Goal: Task Accomplishment & Management: Complete application form

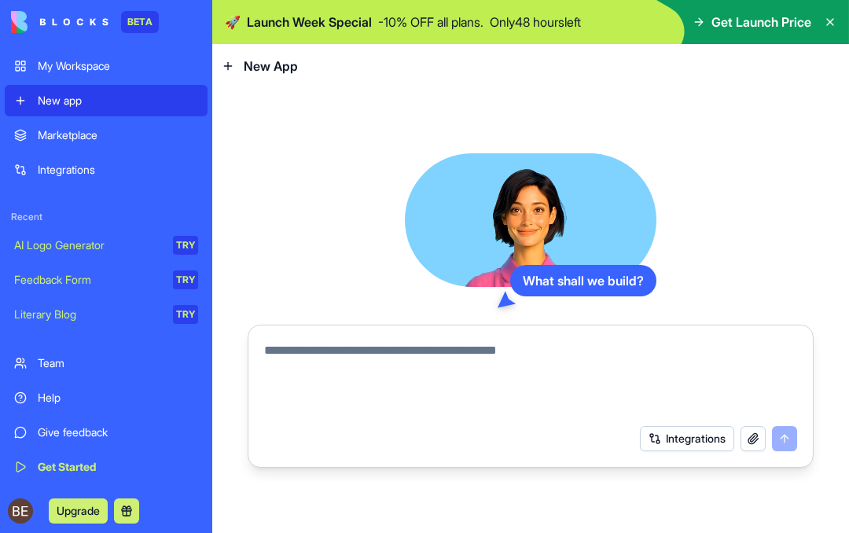
click at [406, 370] on textarea at bounding box center [530, 378] width 533 height 75
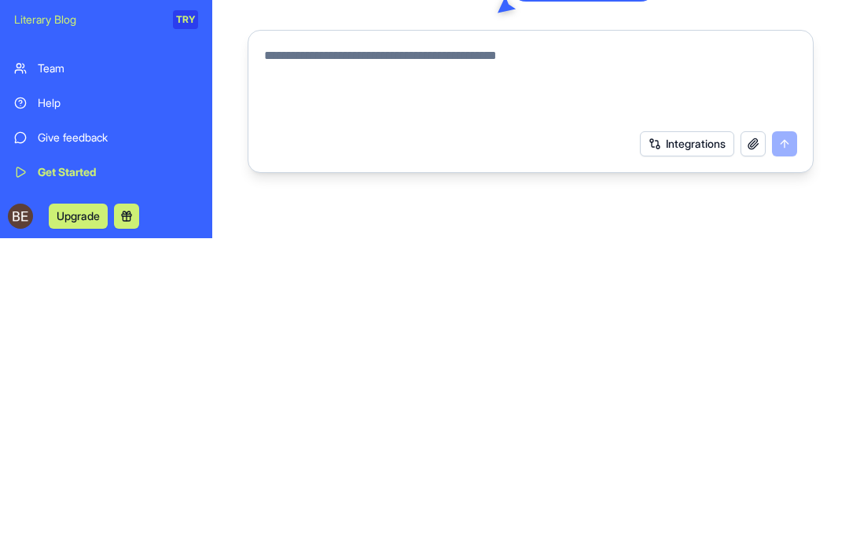
paste textarea "**********"
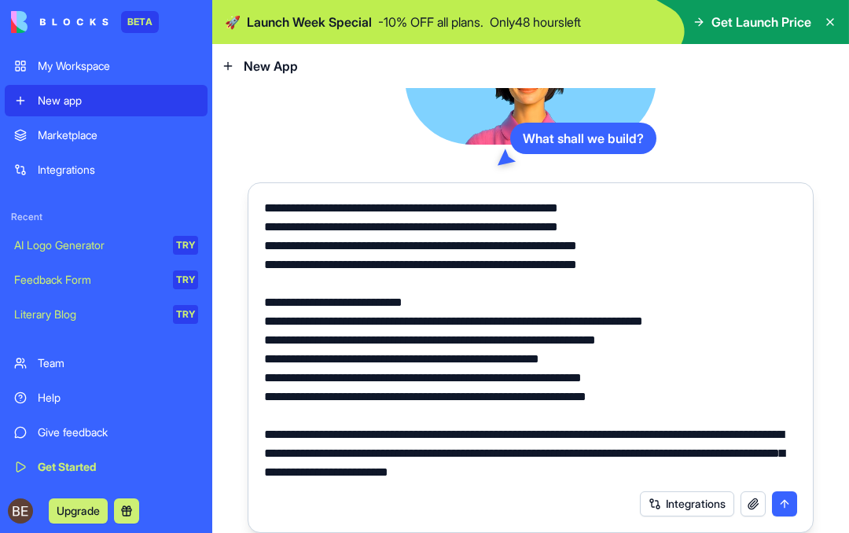
scroll to position [42, 0]
type textarea "**********"
click at [781, 491] on button "submit" at bounding box center [784, 503] width 25 height 25
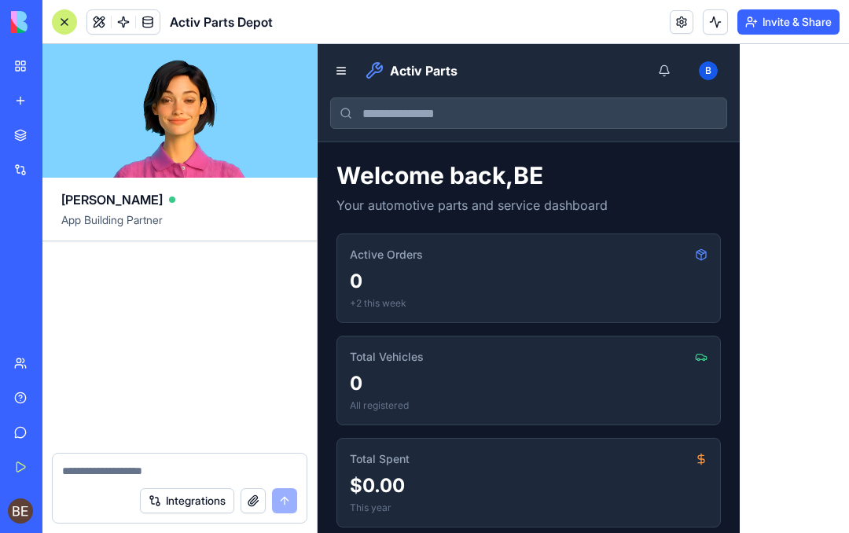
scroll to position [4032, 0]
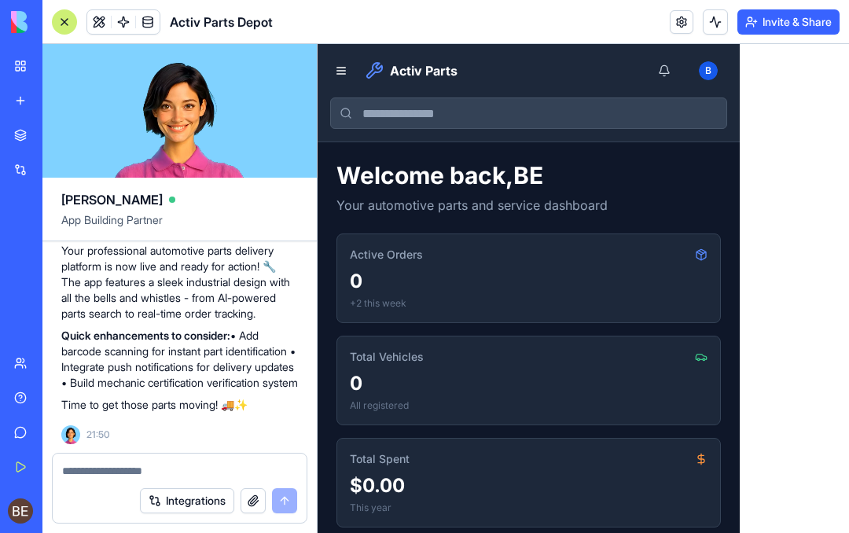
click at [339, 56] on header "Activ Parts Emergency B" at bounding box center [529, 93] width 422 height 98
click at [336, 72] on button at bounding box center [341, 71] width 22 height 22
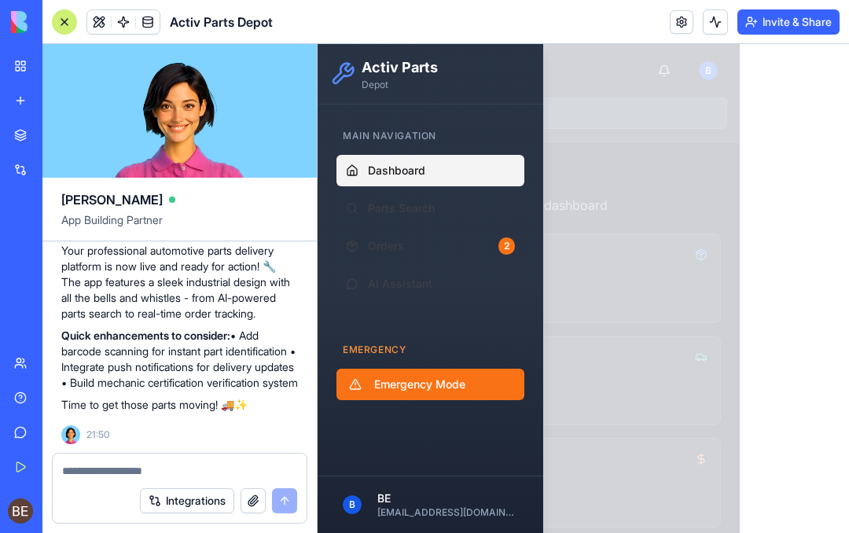
click at [417, 208] on span "Parts Search" at bounding box center [401, 208] width 67 height 16
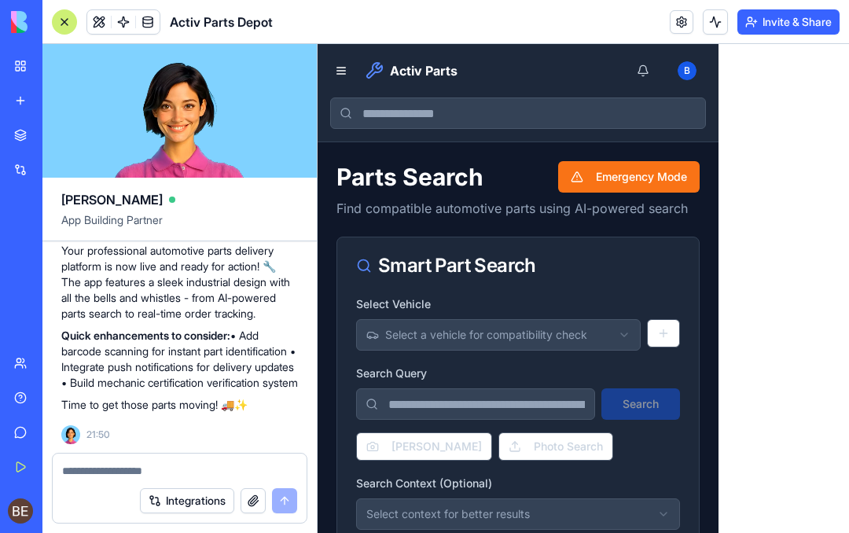
click at [590, 338] on button "Select a vehicle for compatibility check" at bounding box center [498, 334] width 285 height 31
click at [602, 343] on html "Activ Parts Emergency B Parts Search Emergency Mode Find compatible automotive …" at bounding box center [583, 453] width 531 height 819
click at [668, 332] on button at bounding box center [663, 333] width 33 height 28
click at [665, 330] on button at bounding box center [663, 333] width 33 height 28
click at [659, 332] on button at bounding box center [663, 333] width 33 height 28
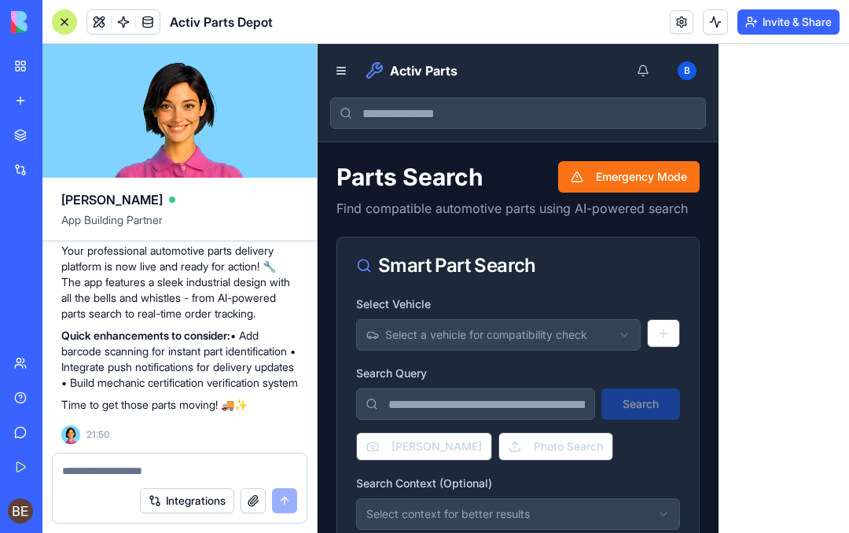
click at [667, 331] on button at bounding box center [663, 333] width 33 height 28
click at [661, 332] on button at bounding box center [663, 333] width 33 height 28
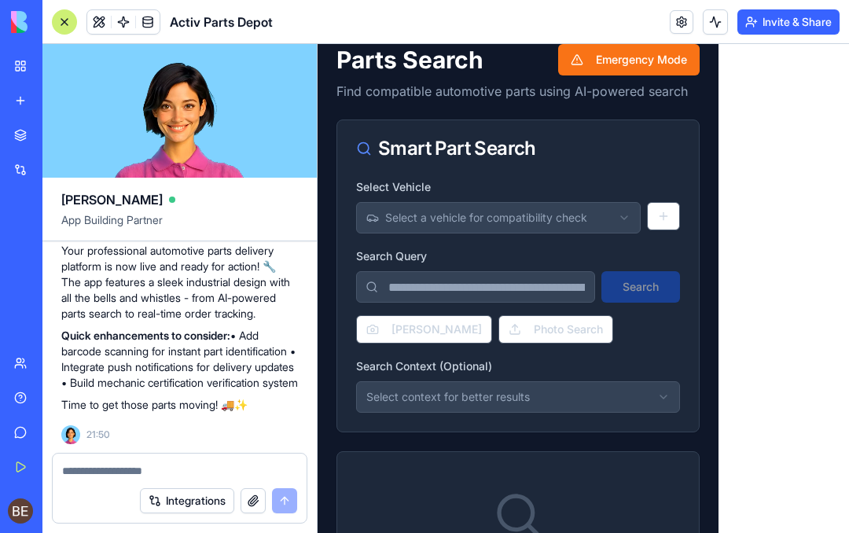
scroll to position [118, 0]
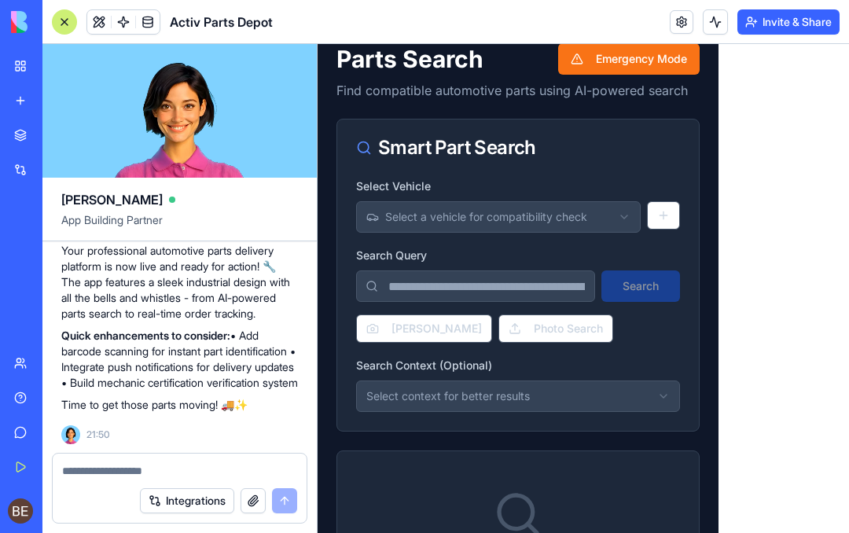
click at [428, 327] on button "[PERSON_NAME]" at bounding box center [424, 328] width 136 height 28
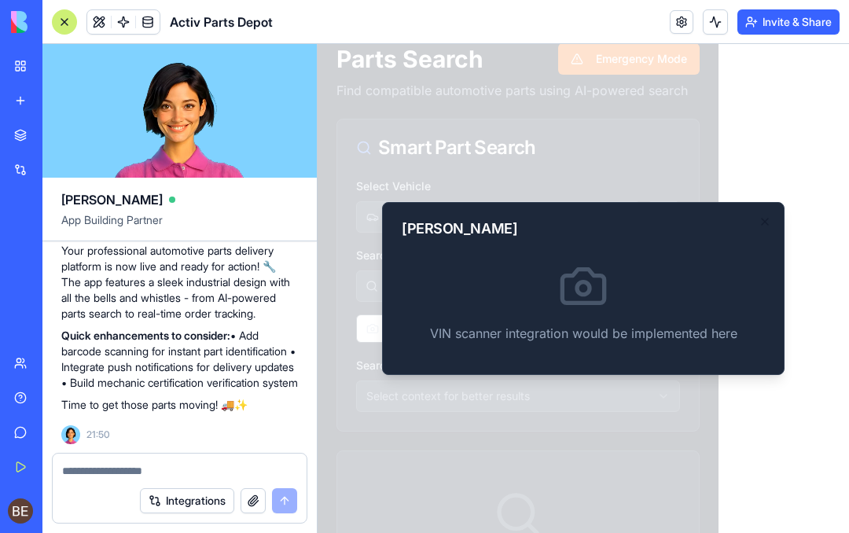
click at [770, 219] on icon "button" at bounding box center [765, 221] width 13 height 13
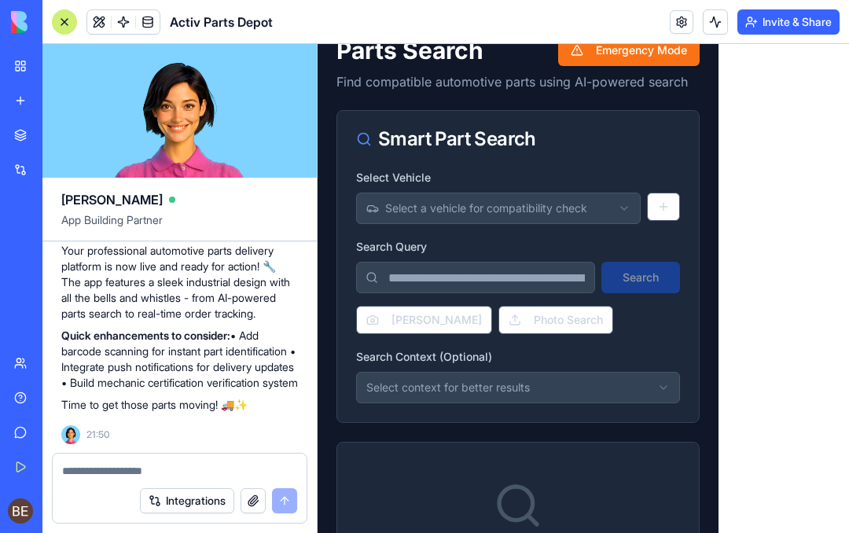
scroll to position [123, 0]
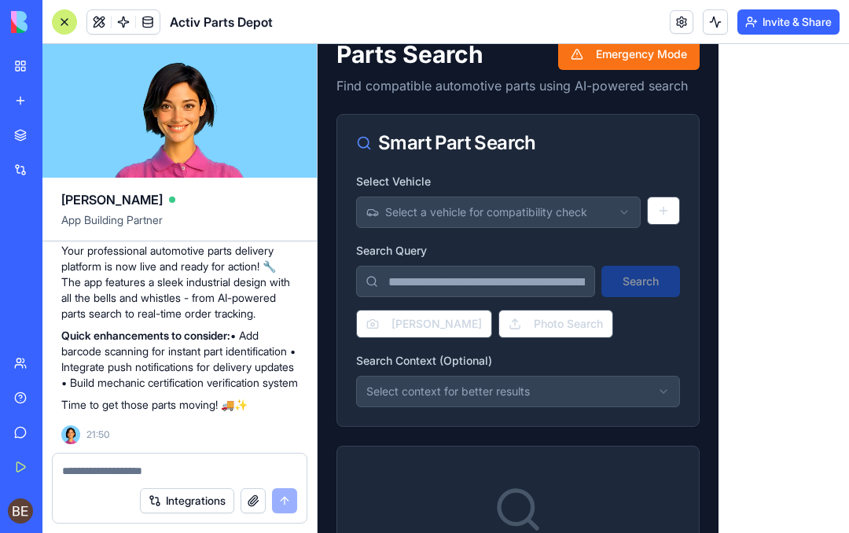
click at [123, 469] on textarea at bounding box center [179, 471] width 235 height 16
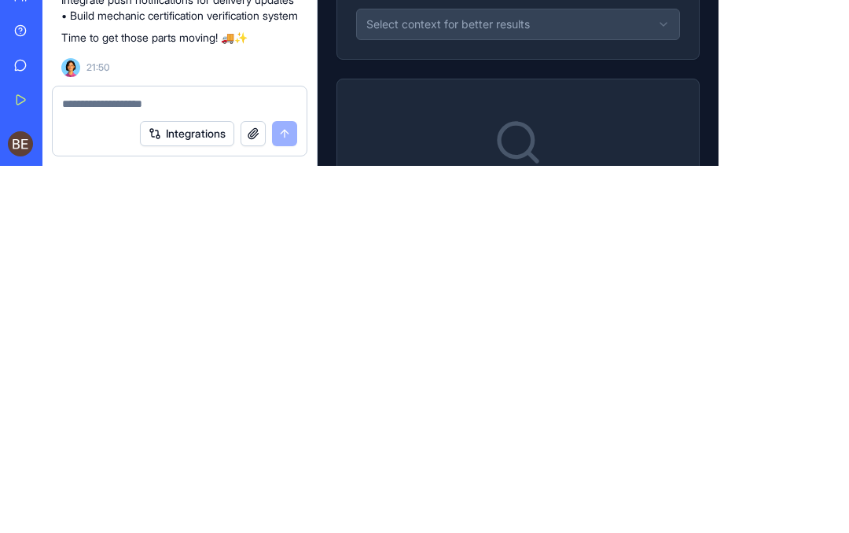
scroll to position [46, 0]
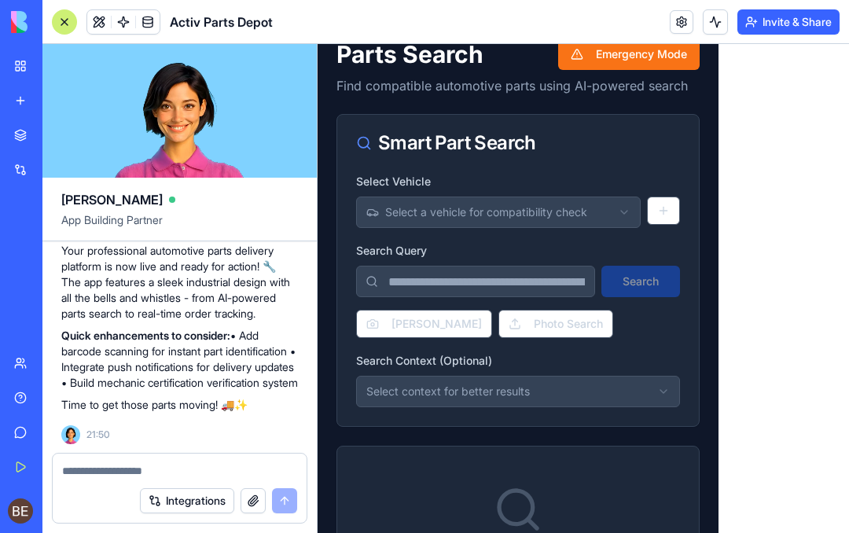
click at [107, 463] on textarea at bounding box center [179, 471] width 235 height 16
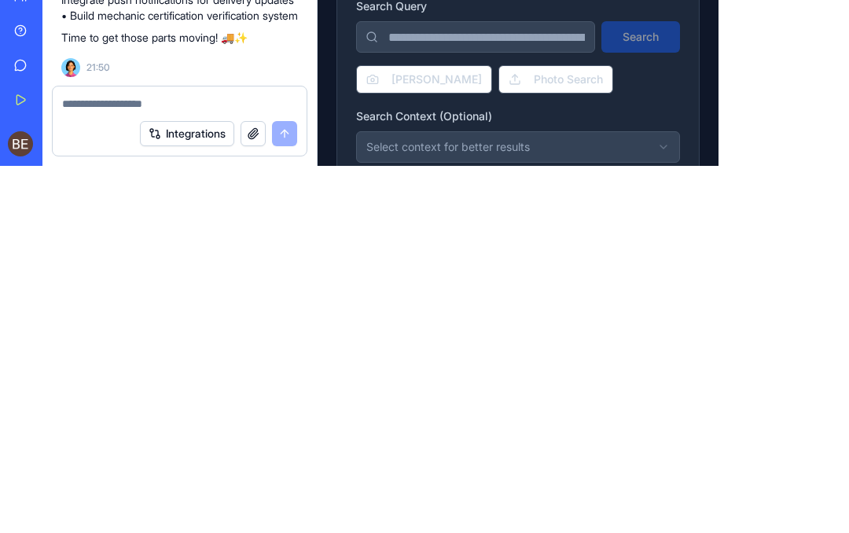
scroll to position [0, 0]
type textarea "*"
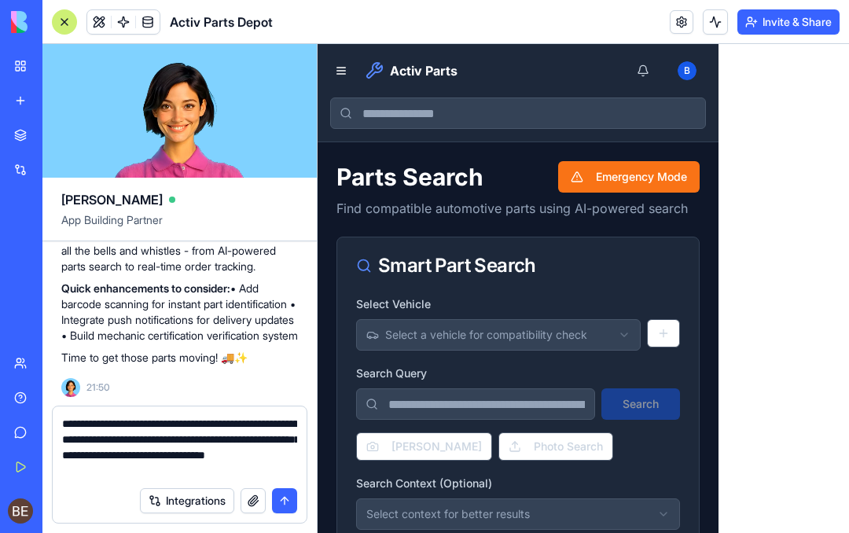
click at [343, 75] on button at bounding box center [341, 71] width 22 height 22
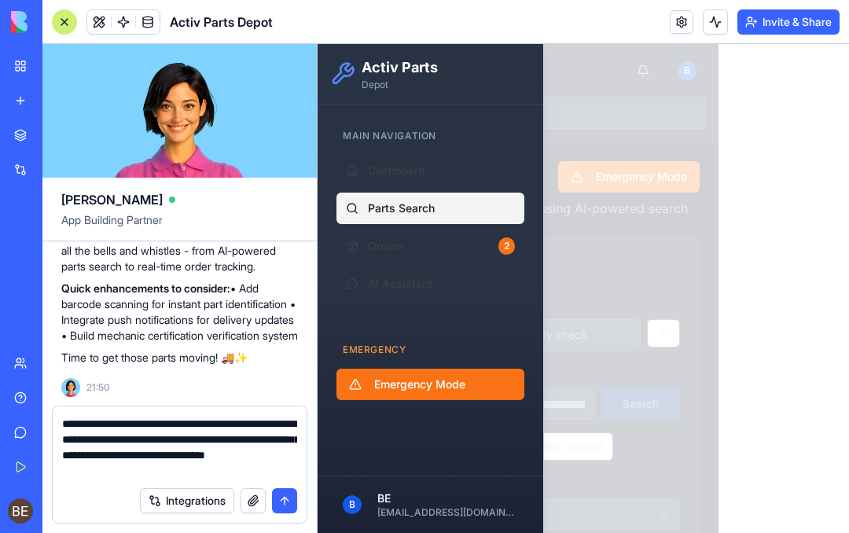
click at [450, 252] on link "Orders 2" at bounding box center [430, 245] width 188 height 31
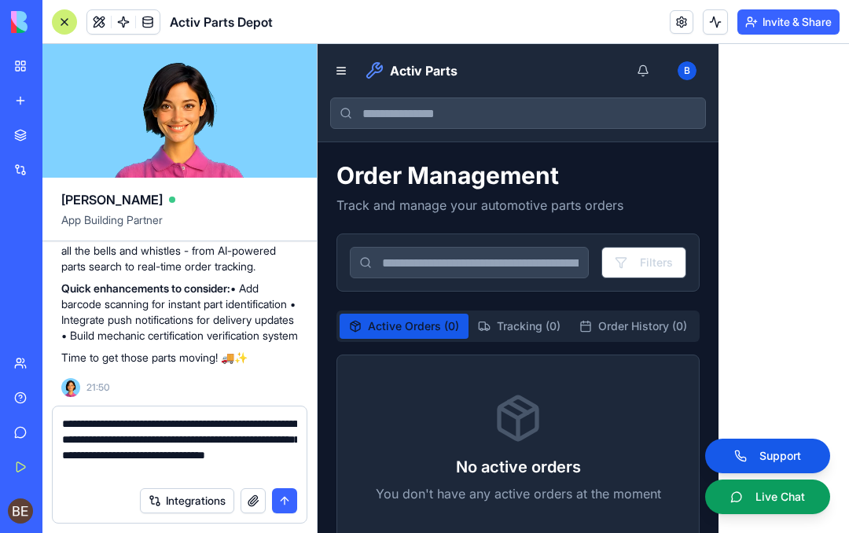
click at [343, 66] on button at bounding box center [341, 71] width 22 height 22
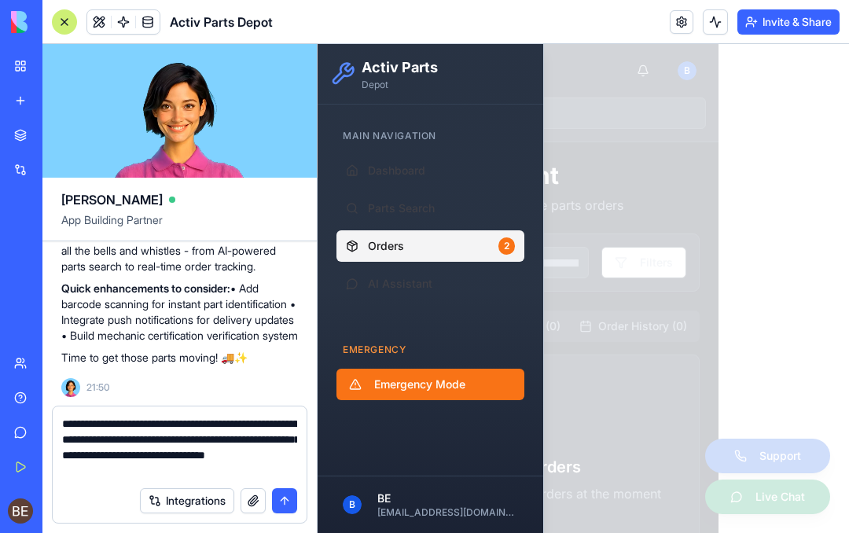
click at [398, 173] on span "Dashboard" at bounding box center [396, 171] width 57 height 16
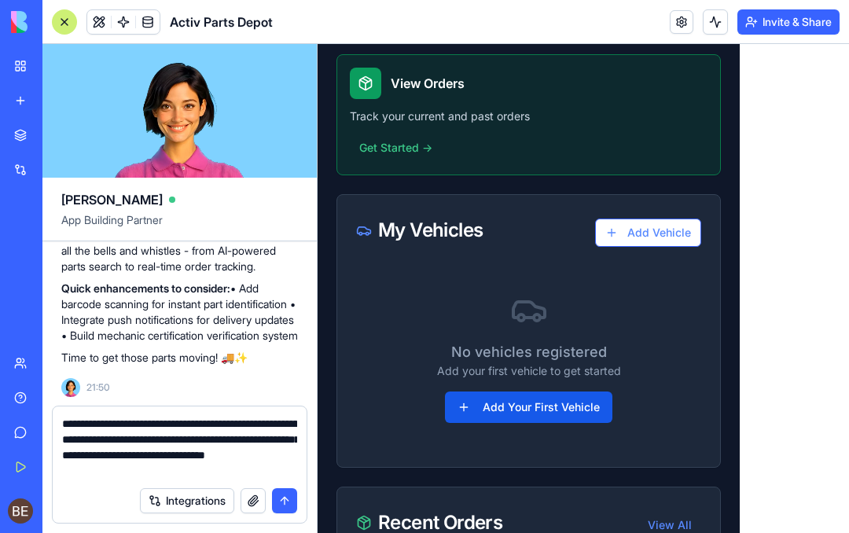
scroll to position [965, 0]
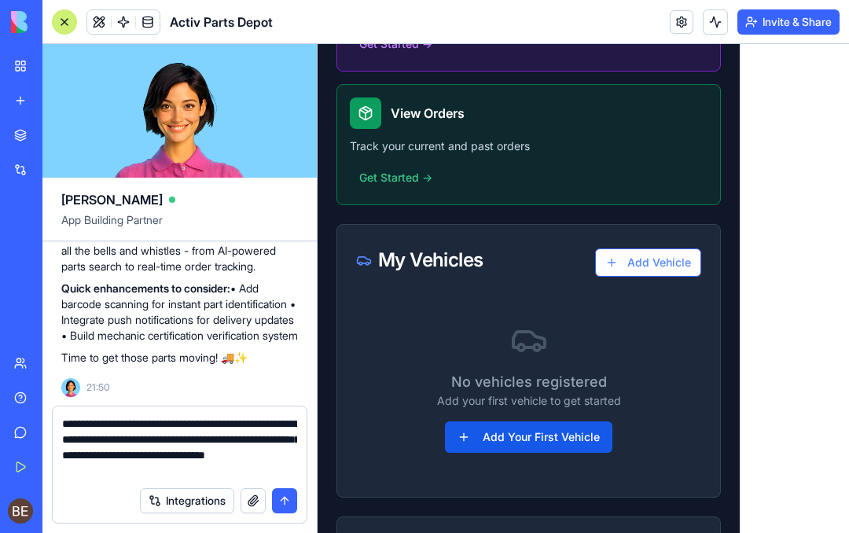
click at [654, 268] on button "Add Vehicle" at bounding box center [648, 262] width 106 height 28
click at [666, 264] on button "Add Vehicle" at bounding box center [648, 262] width 106 height 28
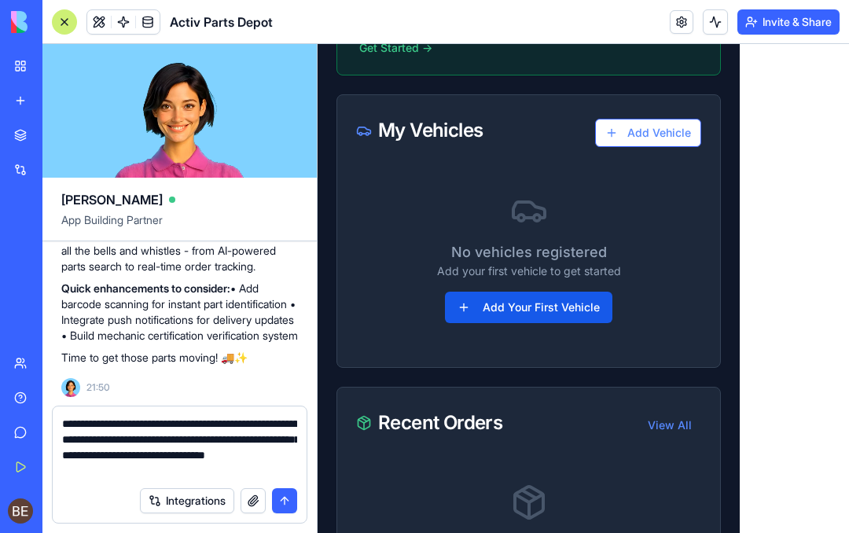
scroll to position [1104, 0]
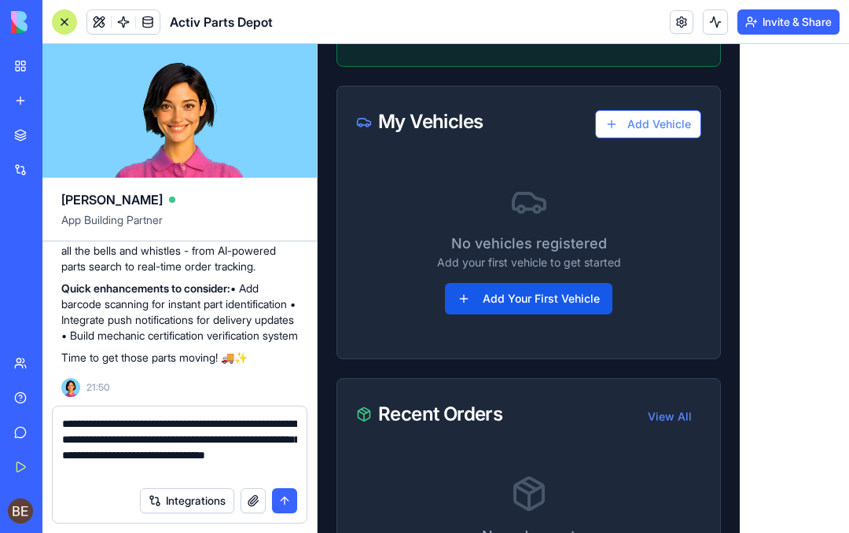
click at [568, 303] on button "Add Your First Vehicle" at bounding box center [528, 298] width 167 height 31
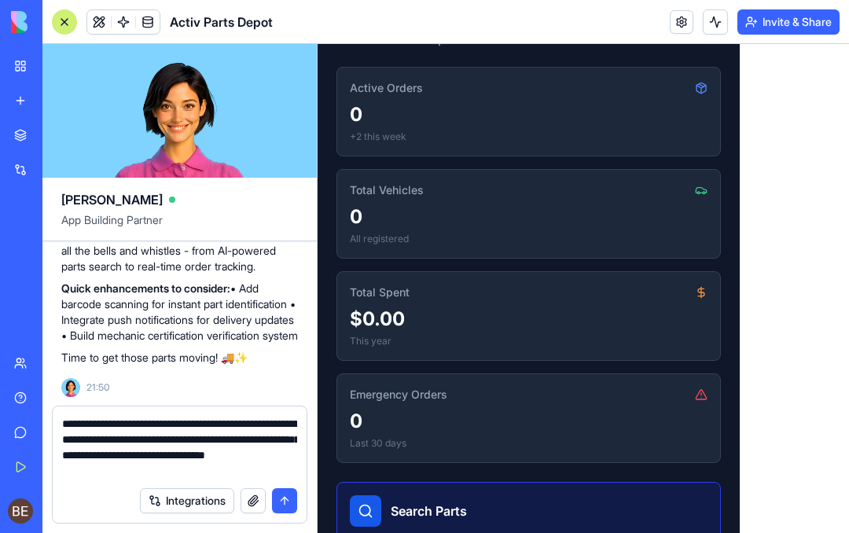
click at [236, 471] on textarea "**********" at bounding box center [179, 447] width 235 height 63
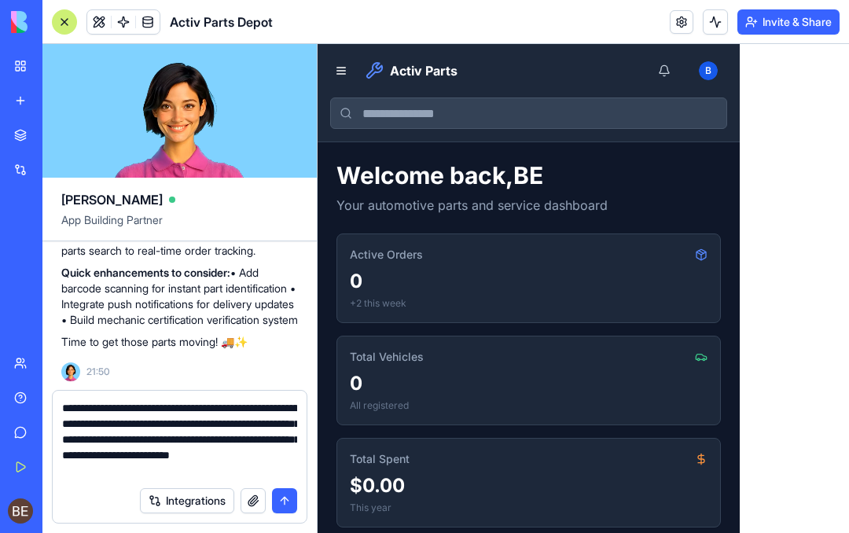
scroll to position [0, 0]
click at [666, 116] on div "Profile" at bounding box center [680, 104] width 93 height 25
click at [650, 106] on div "Profile" at bounding box center [680, 104] width 93 height 25
click at [251, 425] on textarea "**********" at bounding box center [179, 439] width 235 height 79
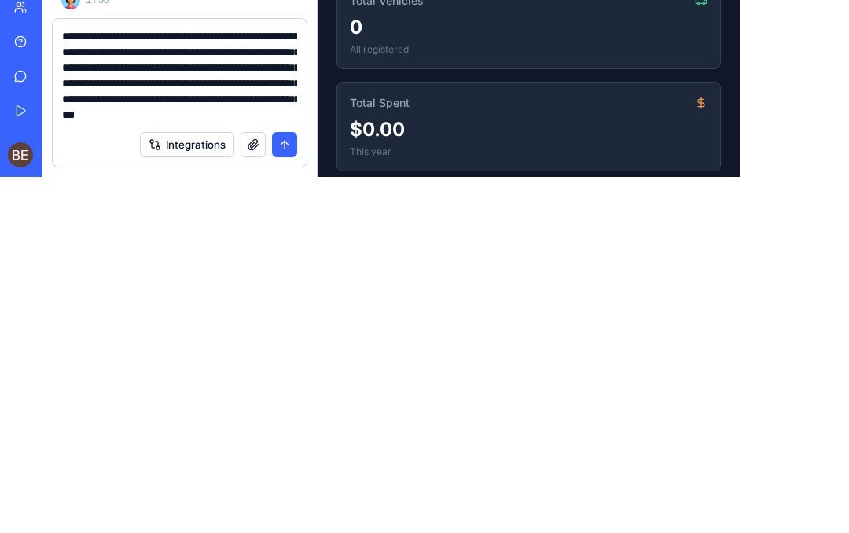
scroll to position [46, 0]
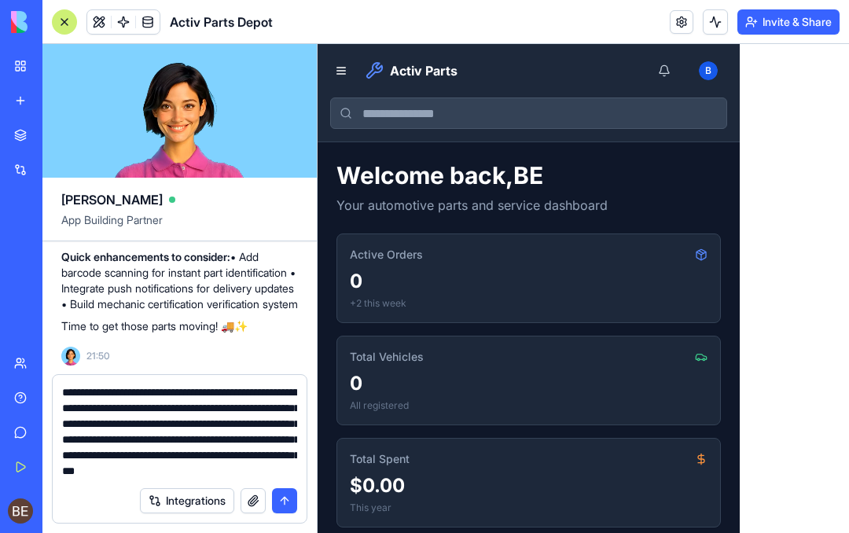
type textarea "**********"
click at [294, 488] on button "submit" at bounding box center [284, 500] width 25 height 25
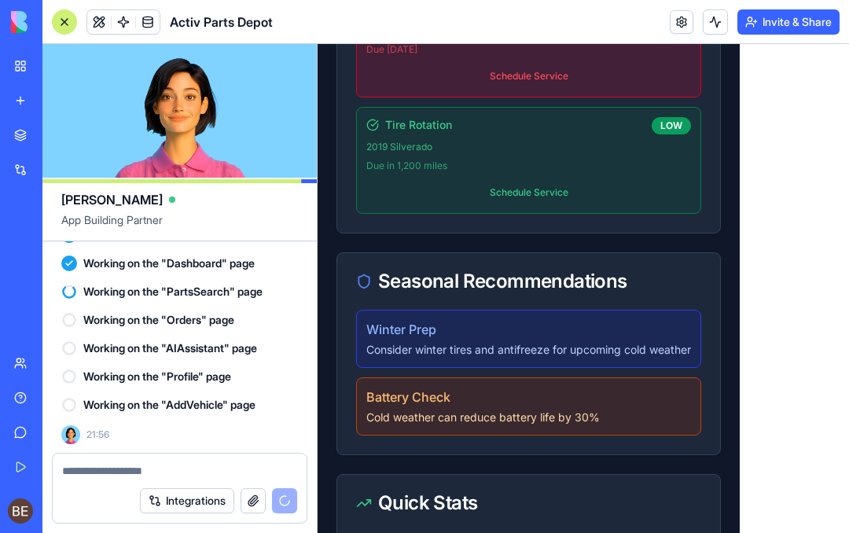
scroll to position [1945, 0]
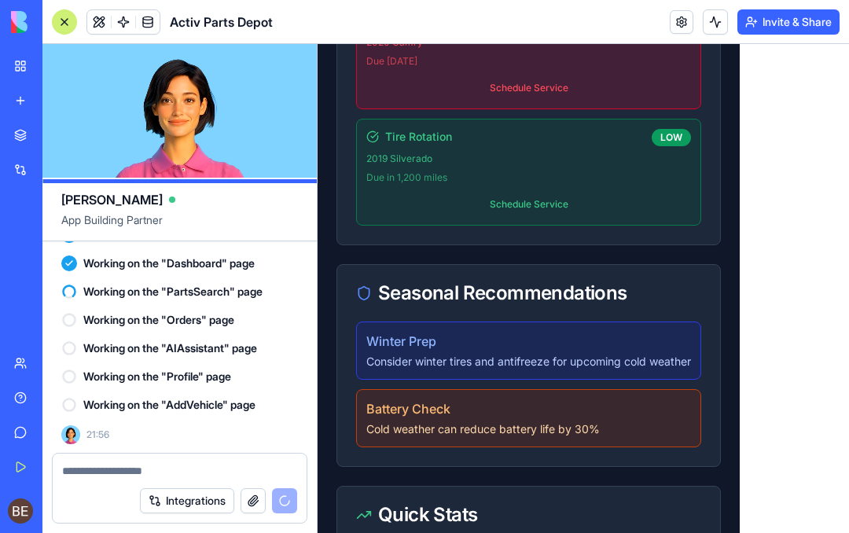
click at [397, 344] on h4 "Winter Prep" at bounding box center [528, 341] width 325 height 19
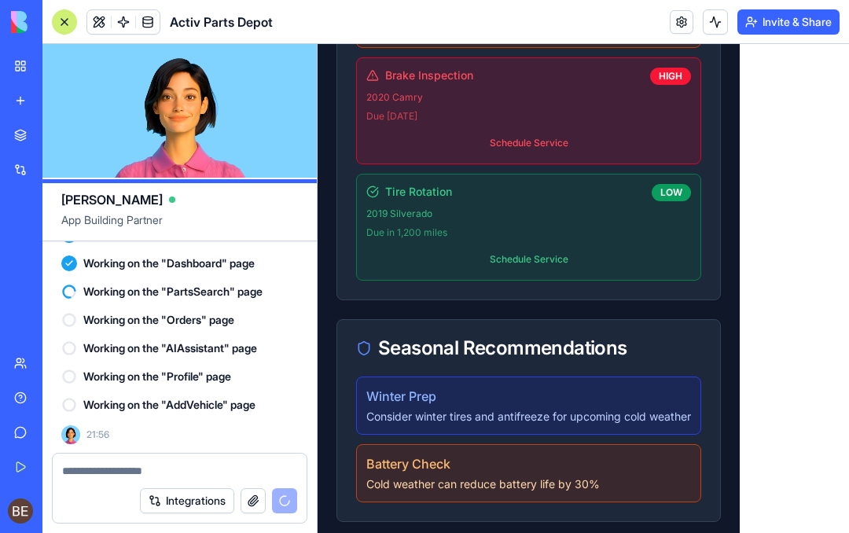
click at [394, 473] on div "Battery Check Cold weather can reduce battery life by 30%" at bounding box center [528, 473] width 345 height 58
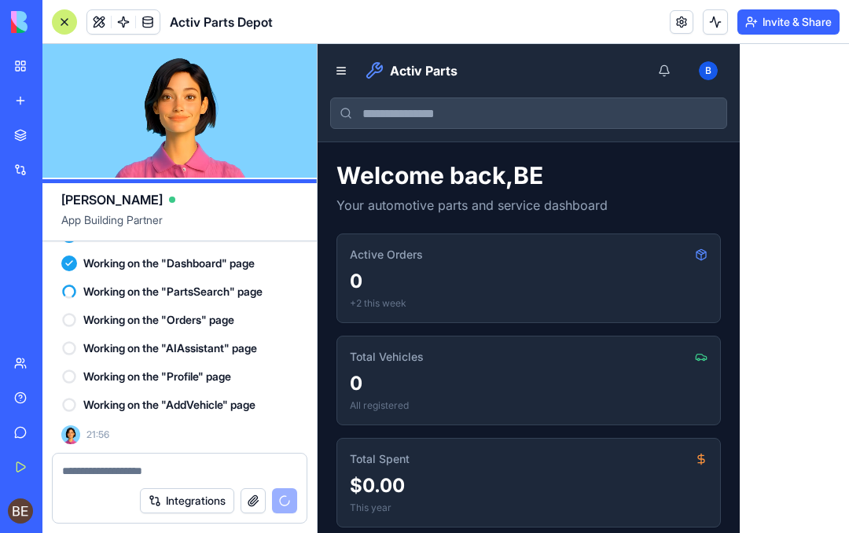
scroll to position [0, 0]
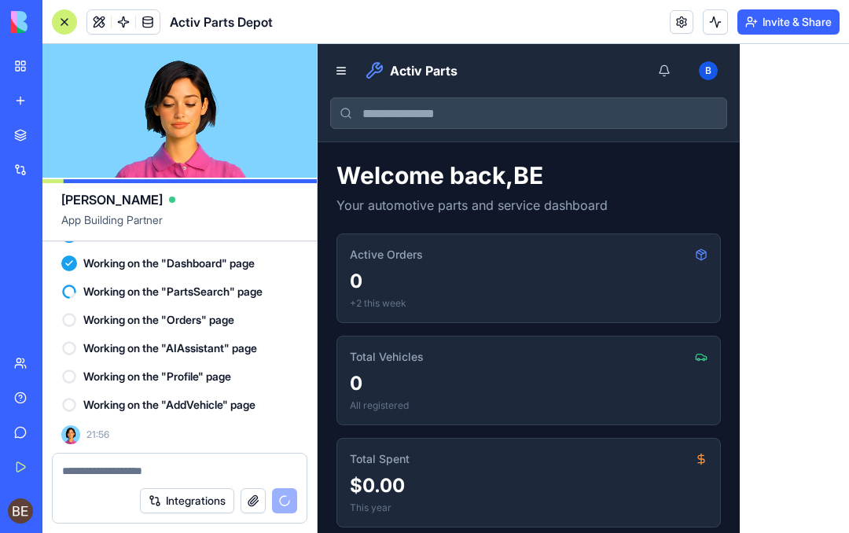
click at [343, 69] on button at bounding box center [341, 71] width 22 height 22
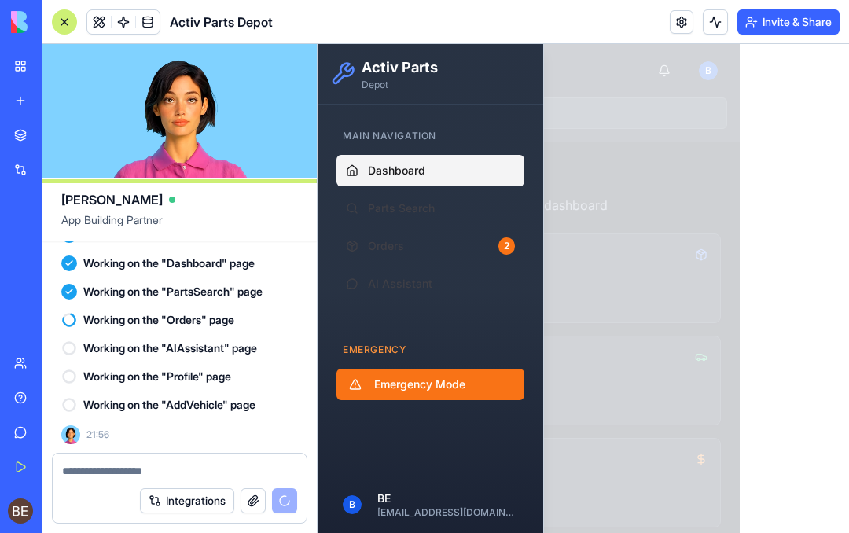
click at [443, 390] on span "Emergency Mode" at bounding box center [419, 385] width 91 height 16
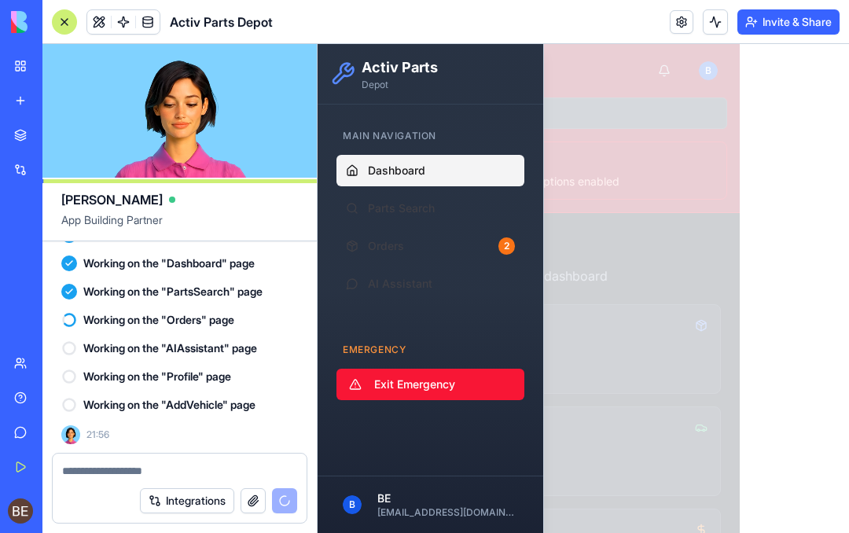
click at [623, 365] on div at bounding box center [583, 288] width 531 height 489
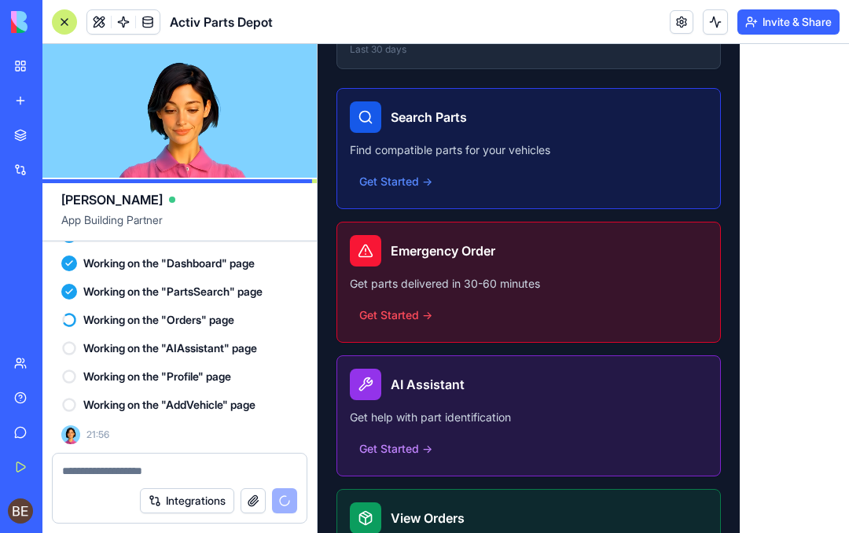
click at [552, 311] on button "Get Started →" at bounding box center [529, 315] width 358 height 28
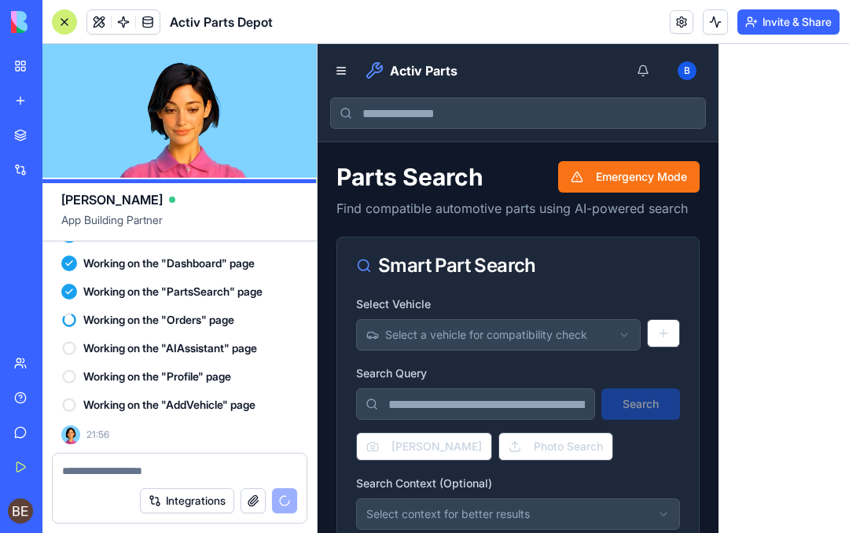
click at [640, 164] on button "Emergency Mode" at bounding box center [628, 176] width 141 height 31
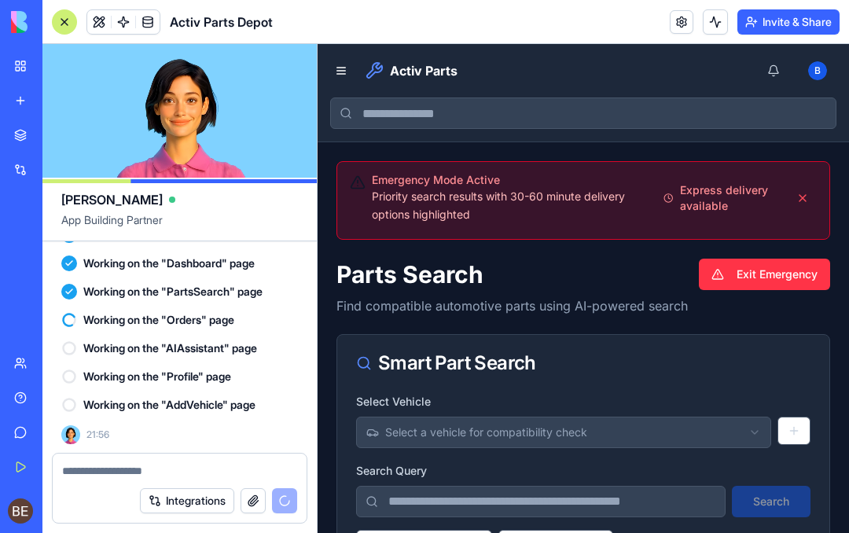
click at [771, 277] on button "Exit Emergency" at bounding box center [764, 274] width 131 height 31
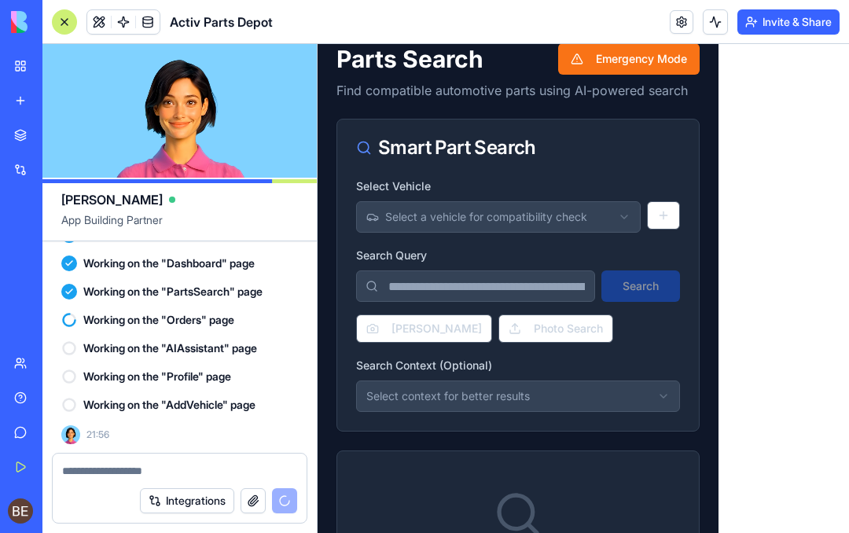
scroll to position [124, 0]
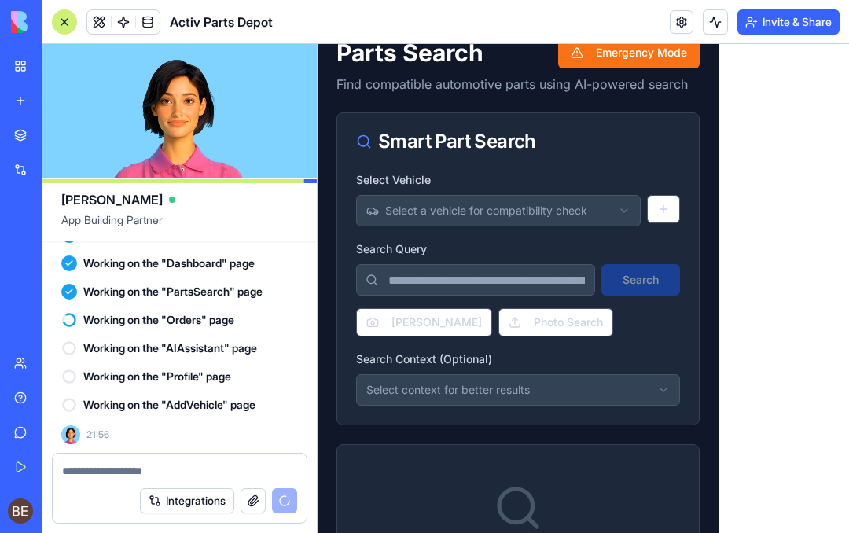
click at [433, 320] on button "[PERSON_NAME]" at bounding box center [424, 322] width 136 height 28
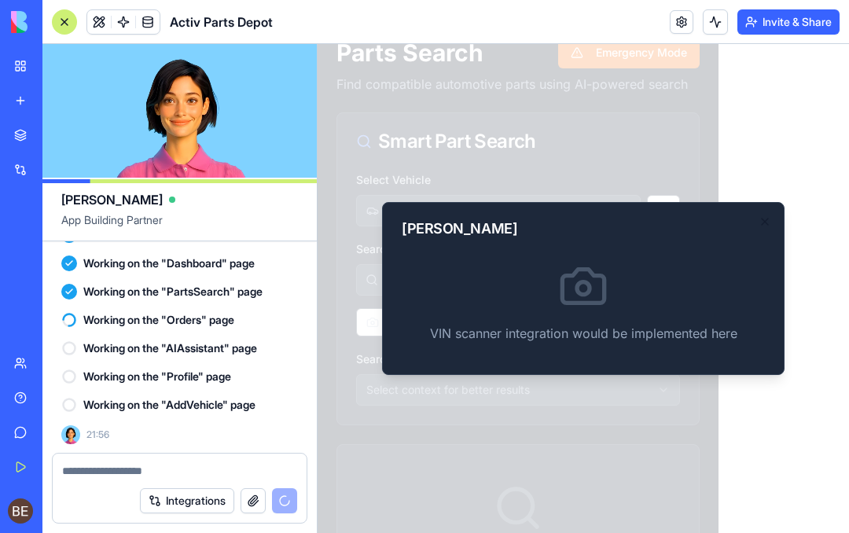
click at [770, 223] on icon "button" at bounding box center [765, 221] width 13 height 13
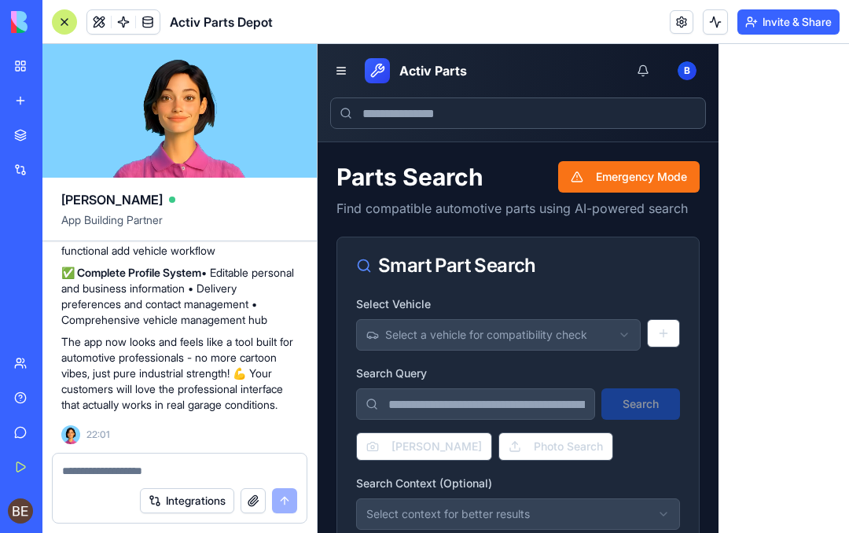
scroll to position [0, 0]
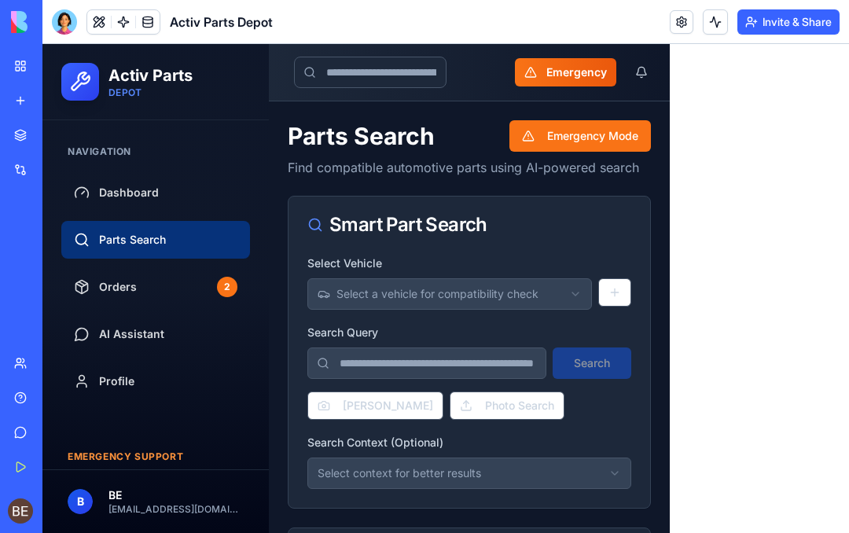
click at [94, 194] on div "Dashboard" at bounding box center [116, 193] width 85 height 16
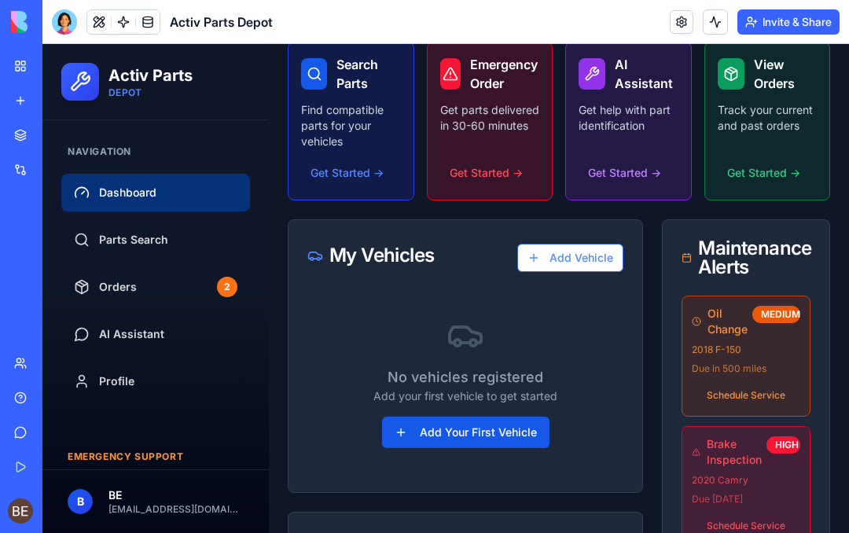
scroll to position [279, 0]
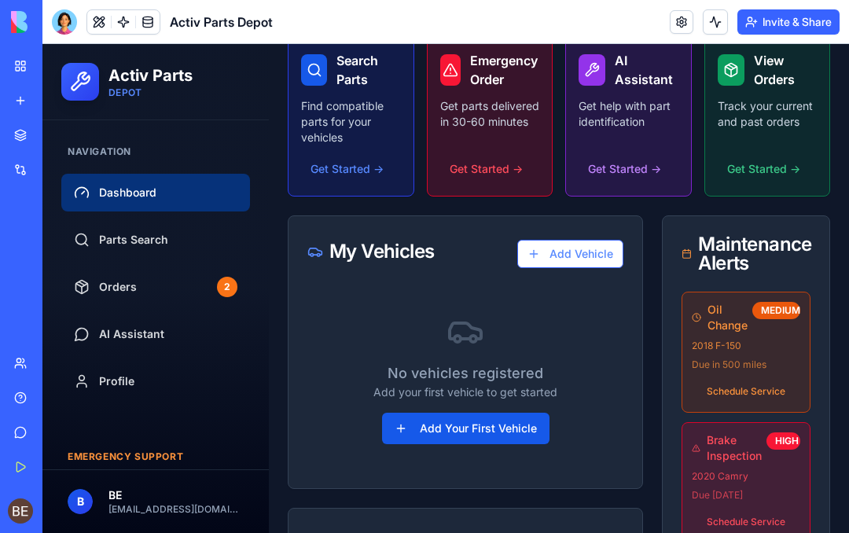
click at [544, 248] on button "Add Vehicle" at bounding box center [570, 254] width 106 height 28
click at [538, 253] on button "Add Vehicle" at bounding box center [570, 254] width 106 height 28
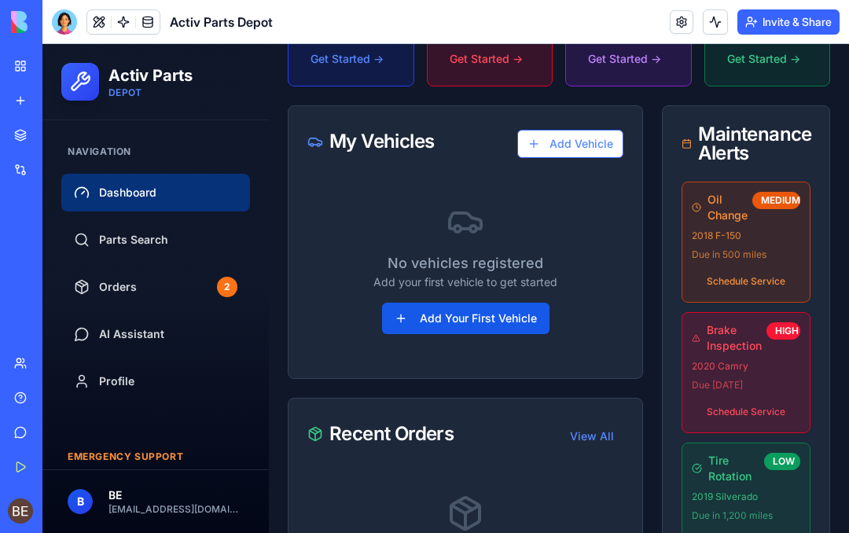
scroll to position [391, 0]
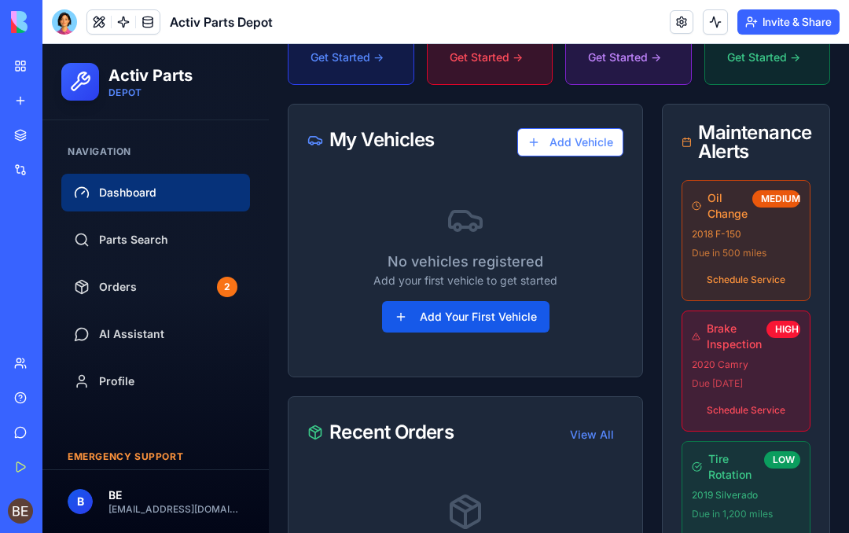
click at [412, 305] on button "Add Your First Vehicle" at bounding box center [465, 316] width 167 height 31
click at [407, 321] on button "Add Your First Vehicle" at bounding box center [465, 316] width 167 height 31
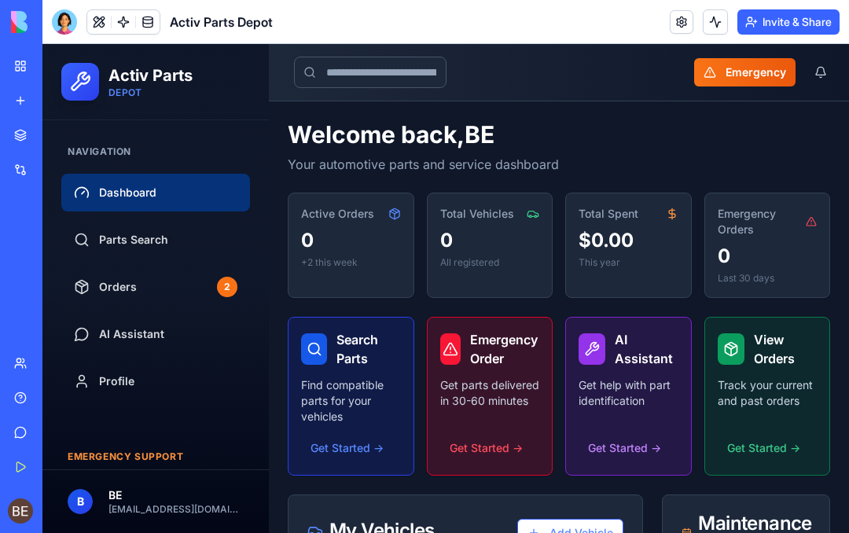
scroll to position [0, 0]
click at [94, 237] on div "Parts Search" at bounding box center [121, 240] width 94 height 16
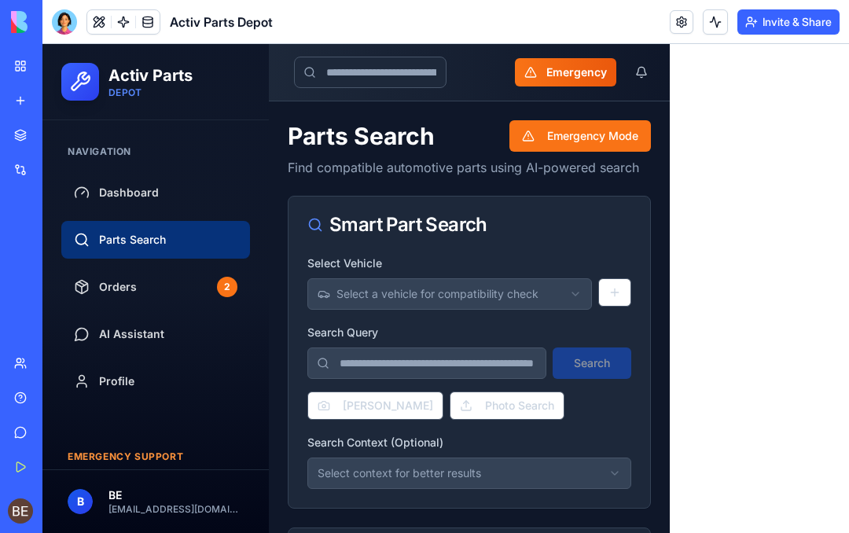
click at [514, 285] on button "Select a vehicle for compatibility check" at bounding box center [449, 293] width 285 height 31
click at [606, 292] on html "Activ Parts DEPOT Navigation Dashboard Parts Search Orders 2 AI Assistant Profi…" at bounding box center [445, 403] width 806 height 718
click at [608, 293] on button at bounding box center [614, 292] width 33 height 28
click at [609, 290] on button at bounding box center [614, 292] width 33 height 28
click at [613, 299] on button at bounding box center [614, 292] width 33 height 28
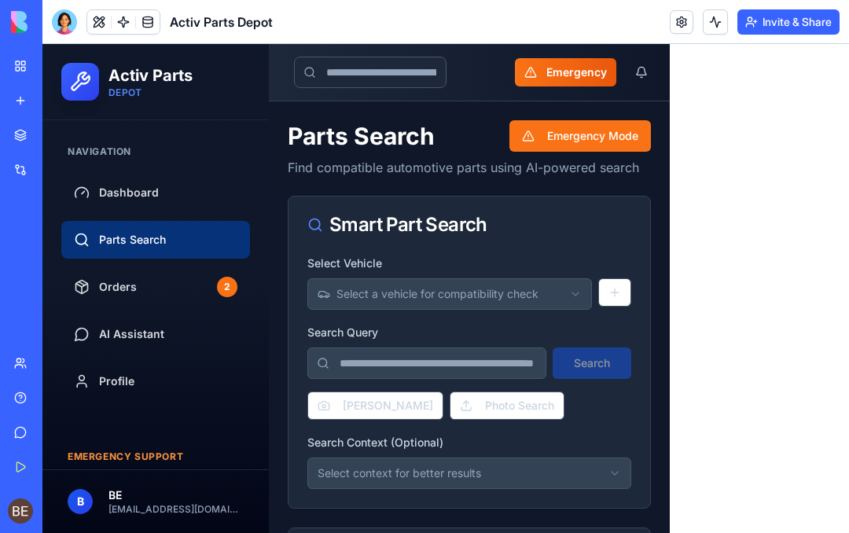
click at [329, 405] on button "[PERSON_NAME]" at bounding box center [375, 405] width 136 height 28
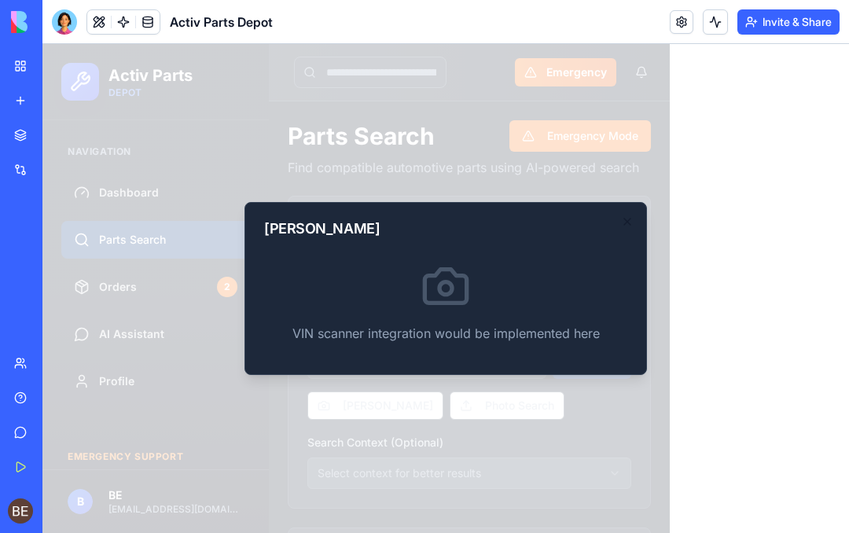
click at [623, 221] on icon "button" at bounding box center [627, 221] width 13 height 13
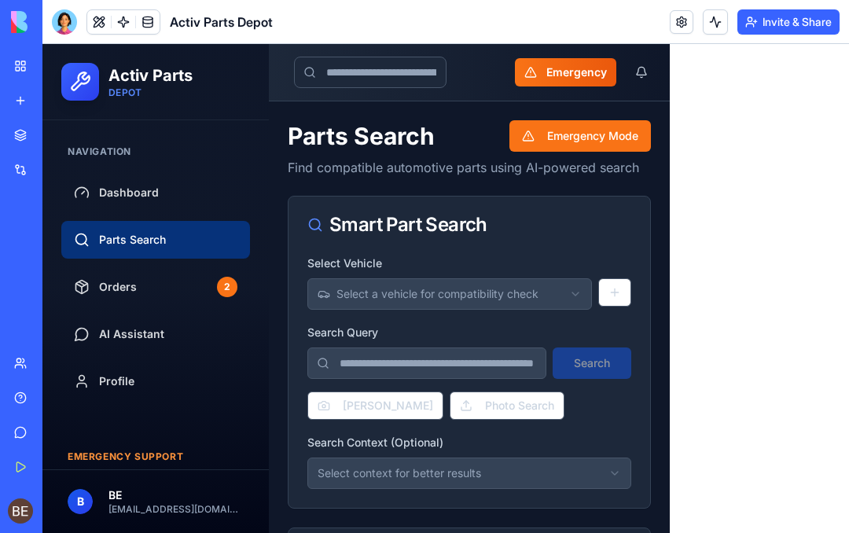
click at [74, 20] on div at bounding box center [64, 21] width 25 height 25
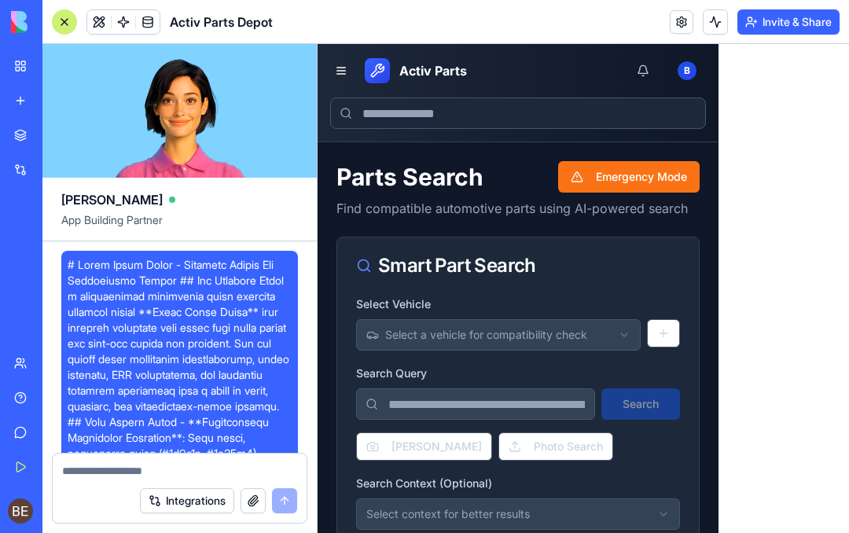
scroll to position [5076, 0]
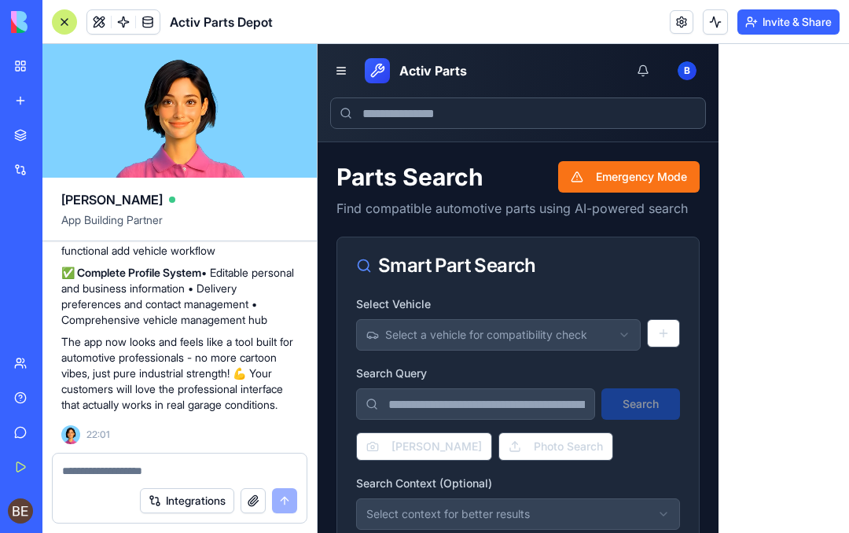
click at [70, 31] on div at bounding box center [64, 21] width 25 height 25
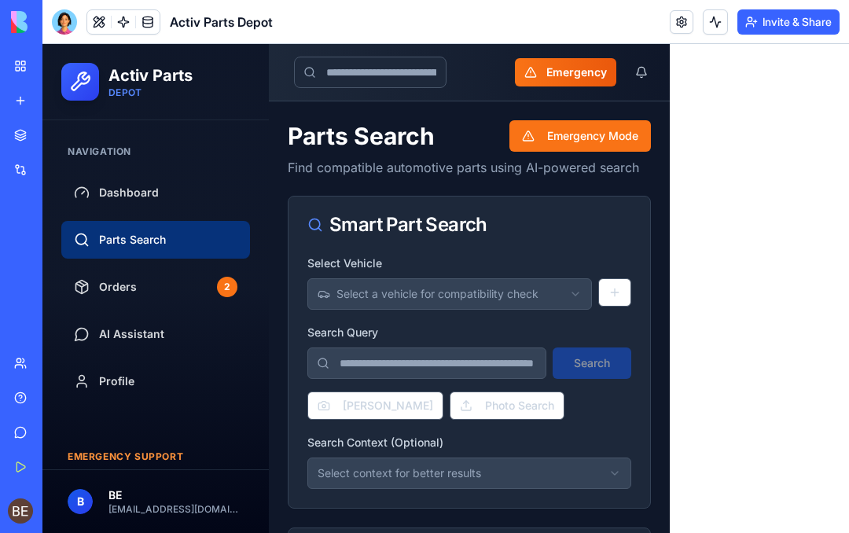
click at [72, 30] on div at bounding box center [64, 21] width 25 height 25
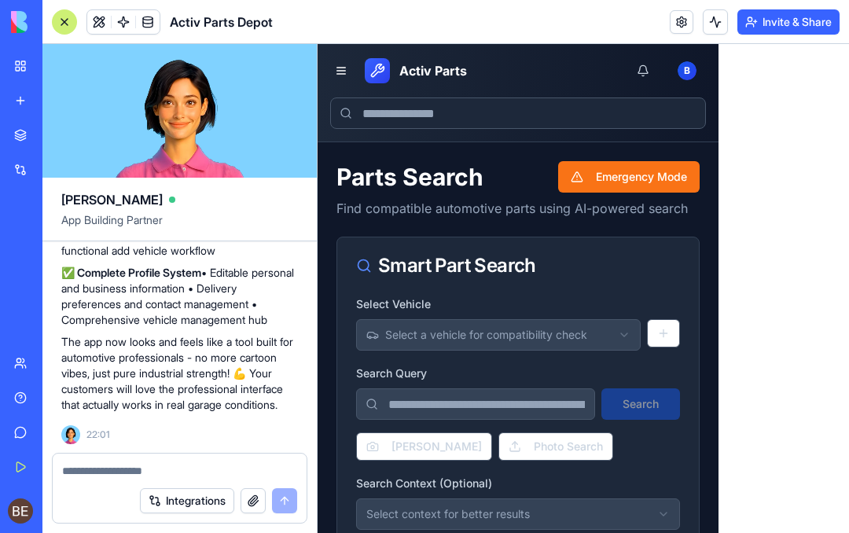
scroll to position [4920, 0]
click at [766, 13] on button "Invite & Share" at bounding box center [788, 21] width 102 height 25
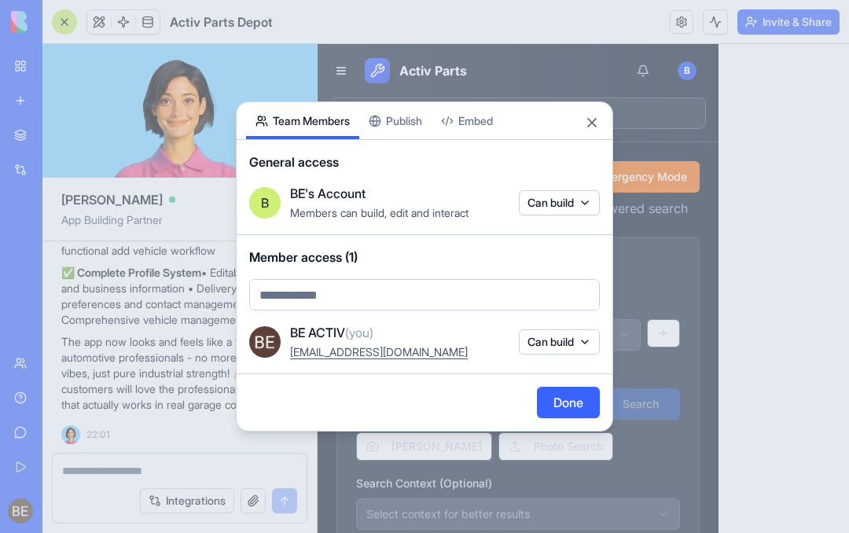
click at [399, 122] on div "Share App Team Members Publish Embed General access B BE's Account Members can …" at bounding box center [424, 266] width 377 height 330
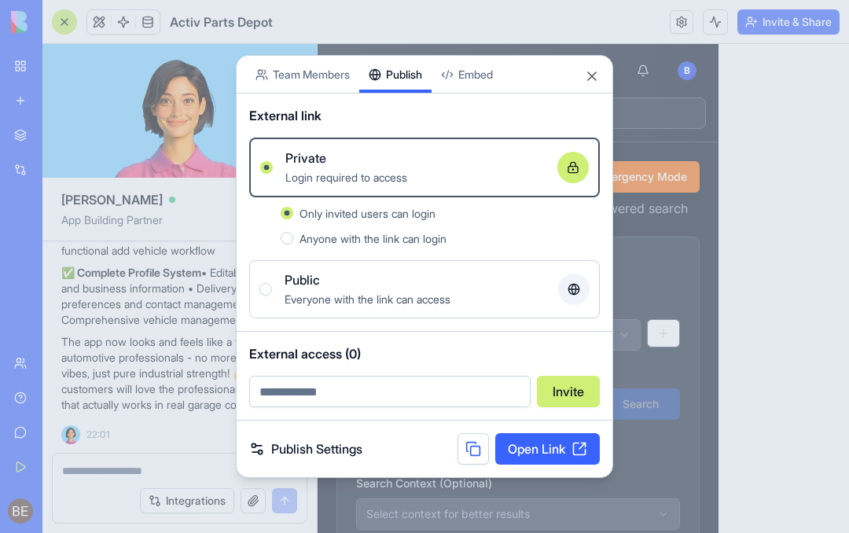
click at [529, 454] on link "Open Link" at bounding box center [547, 448] width 105 height 31
click at [601, 77] on div "Share App Team Members Publish Embed" at bounding box center [425, 75] width 376 height 38
click at [597, 75] on button "Close" at bounding box center [592, 76] width 16 height 16
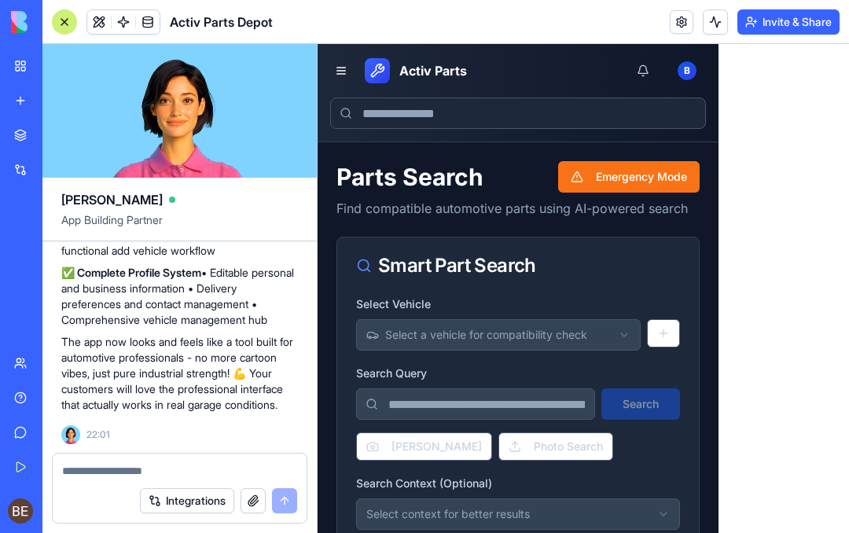
click at [216, 459] on div at bounding box center [180, 466] width 254 height 25
click at [119, 465] on textarea at bounding box center [179, 471] width 235 height 16
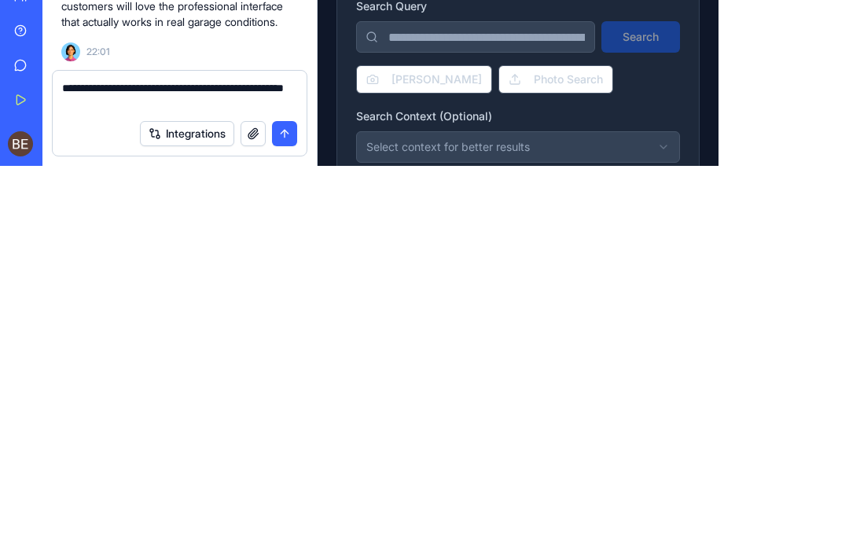
scroll to position [46, 0]
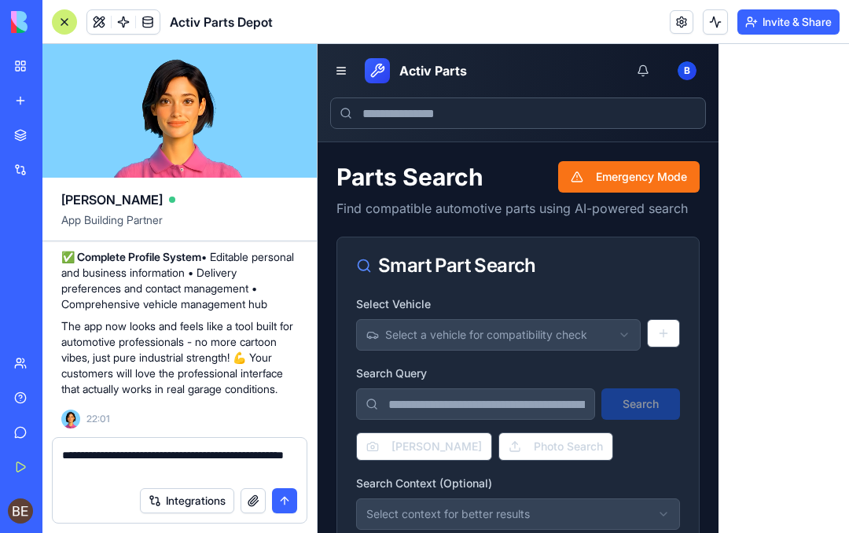
type textarea "**********"
click at [280, 488] on button "submit" at bounding box center [284, 500] width 25 height 25
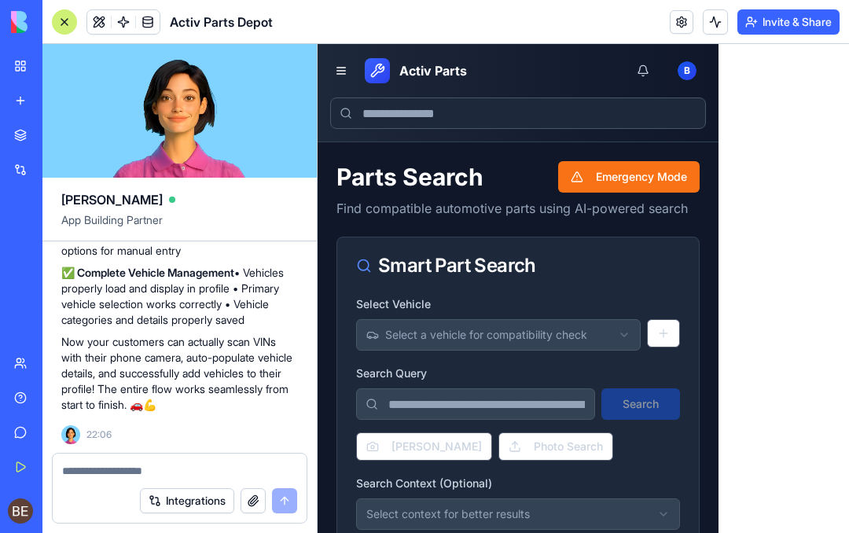
scroll to position [0, 0]
click at [182, 458] on div at bounding box center [180, 466] width 254 height 25
click at [151, 477] on textarea at bounding box center [179, 471] width 235 height 16
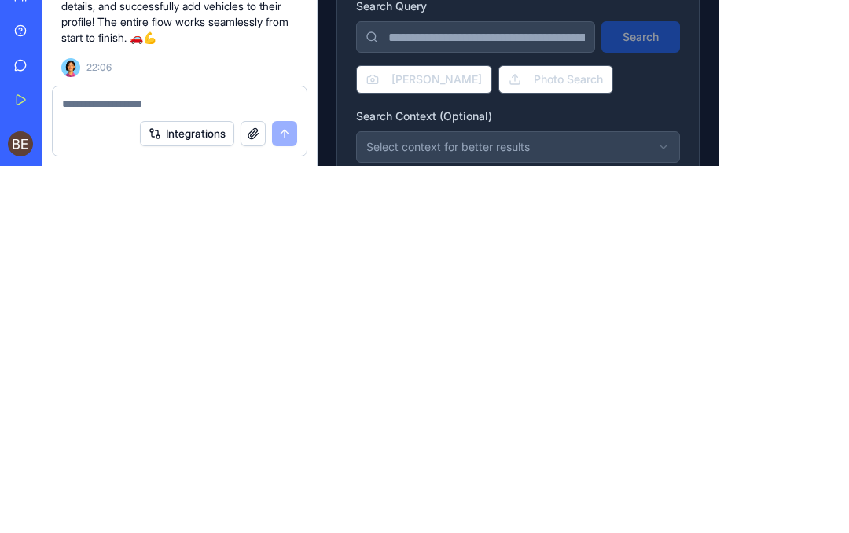
click at [130, 463] on textarea at bounding box center [179, 471] width 235 height 16
paste textarea "**********"
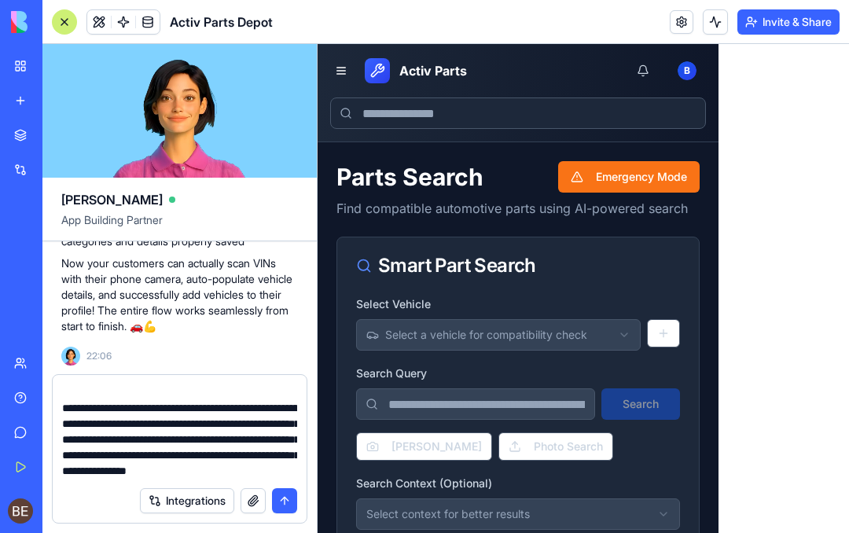
scroll to position [5378, 0]
type textarea "**********"
click at [291, 488] on button "submit" at bounding box center [284, 500] width 25 height 25
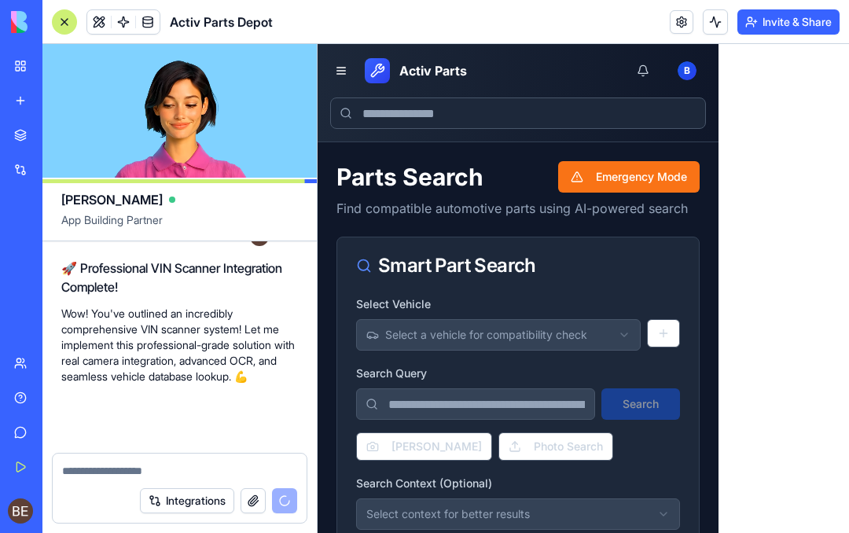
scroll to position [10170, 0]
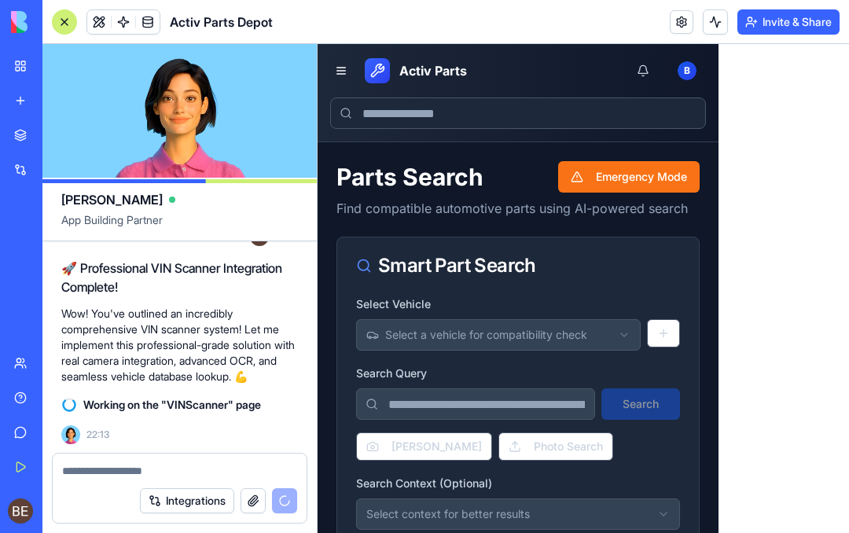
click at [457, 403] on input at bounding box center [475, 403] width 239 height 31
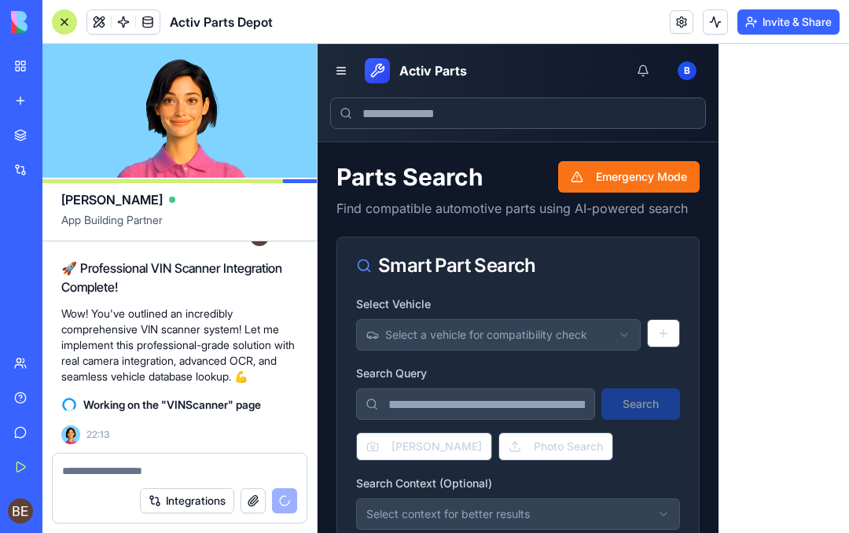
scroll to position [0, 0]
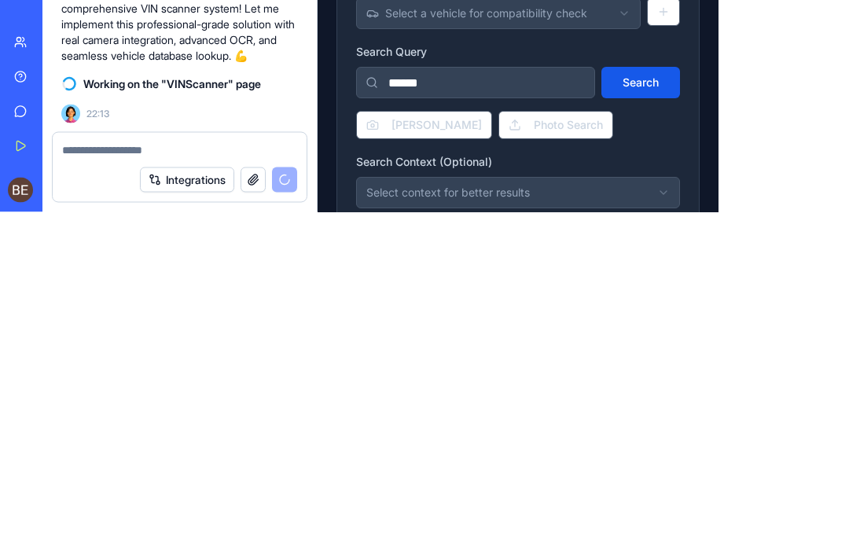
type input "******"
click at [651, 85] on button "Search" at bounding box center [640, 83] width 79 height 31
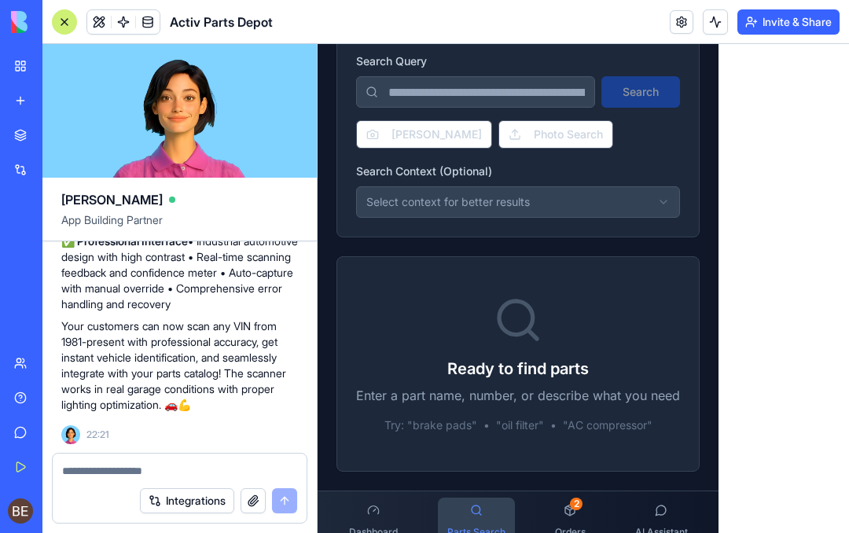
scroll to position [218, 0]
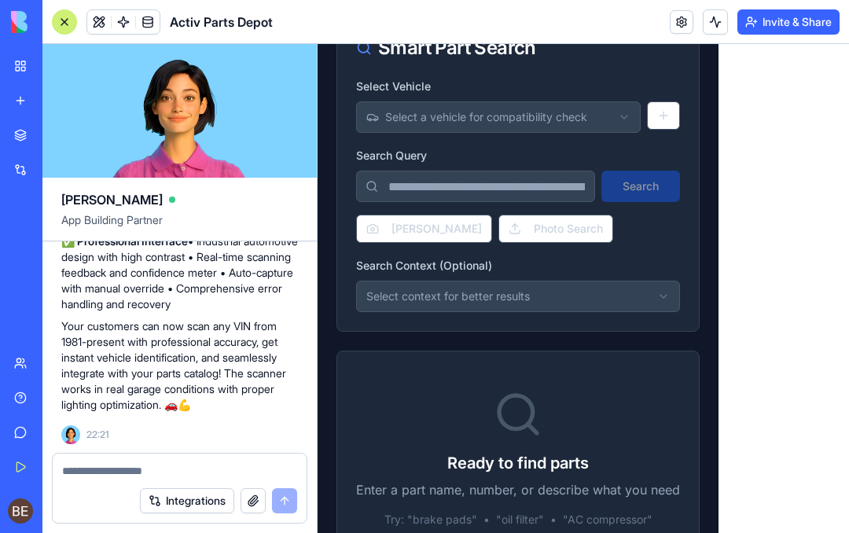
click at [434, 224] on button "[PERSON_NAME]" at bounding box center [424, 229] width 136 height 28
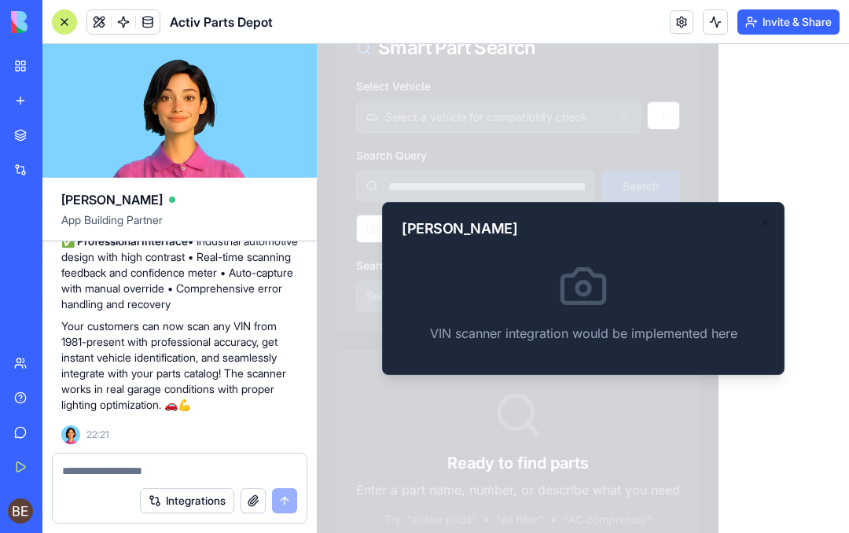
click at [767, 217] on icon "button" at bounding box center [765, 221] width 13 height 13
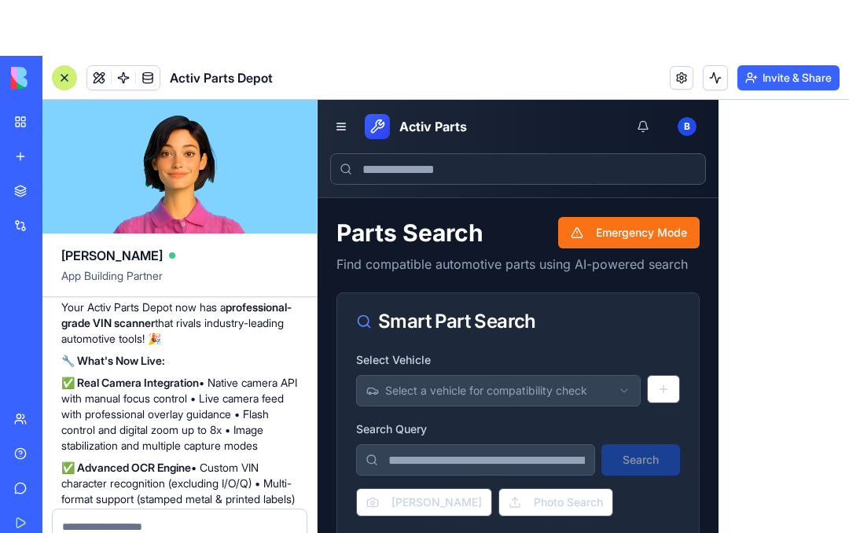
scroll to position [10038, 0]
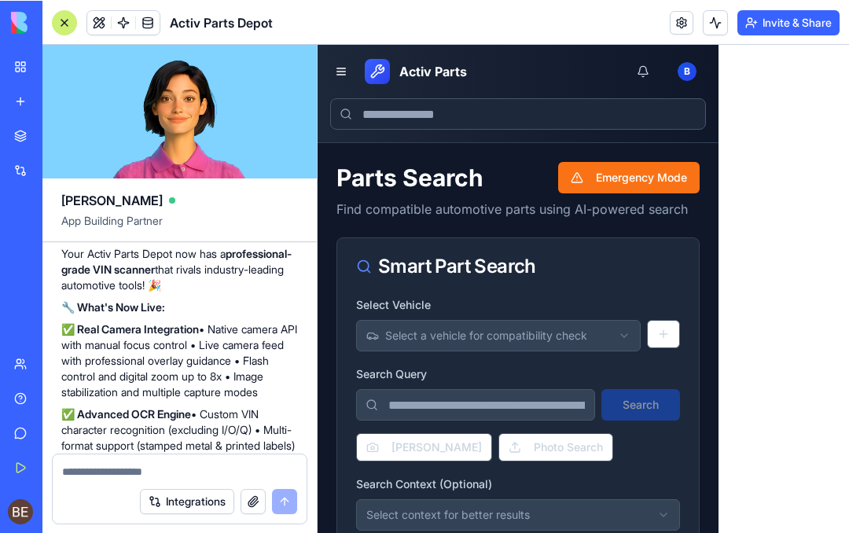
click at [340, 64] on button at bounding box center [341, 72] width 22 height 22
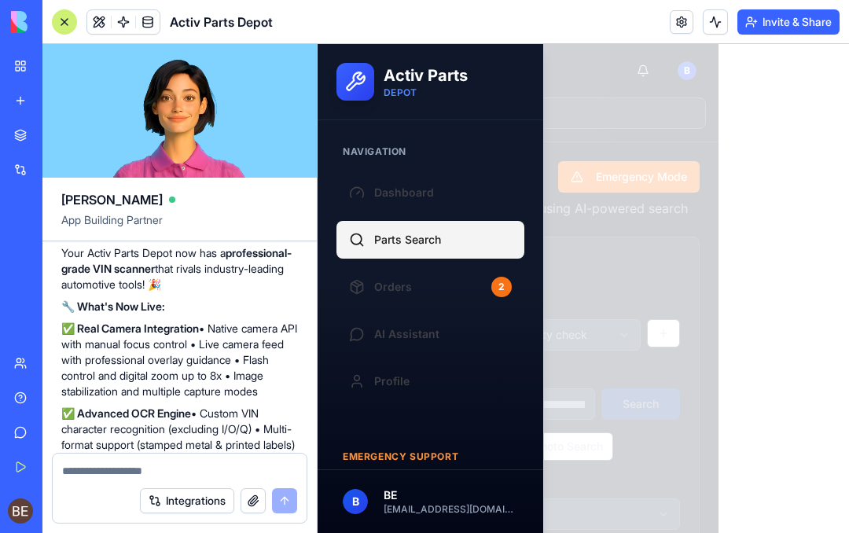
click at [426, 201] on link "Dashboard" at bounding box center [430, 193] width 188 height 38
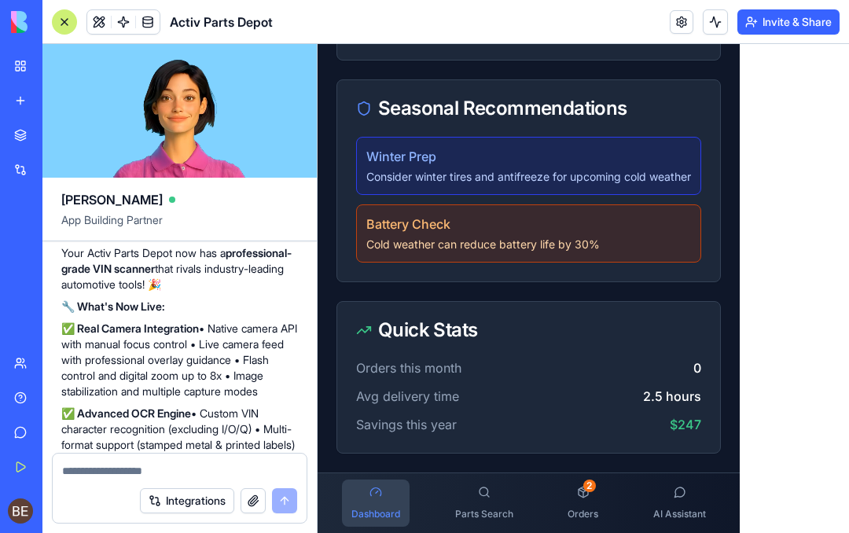
scroll to position [2130, 0]
click at [483, 503] on button "Parts Search" at bounding box center [484, 502] width 77 height 47
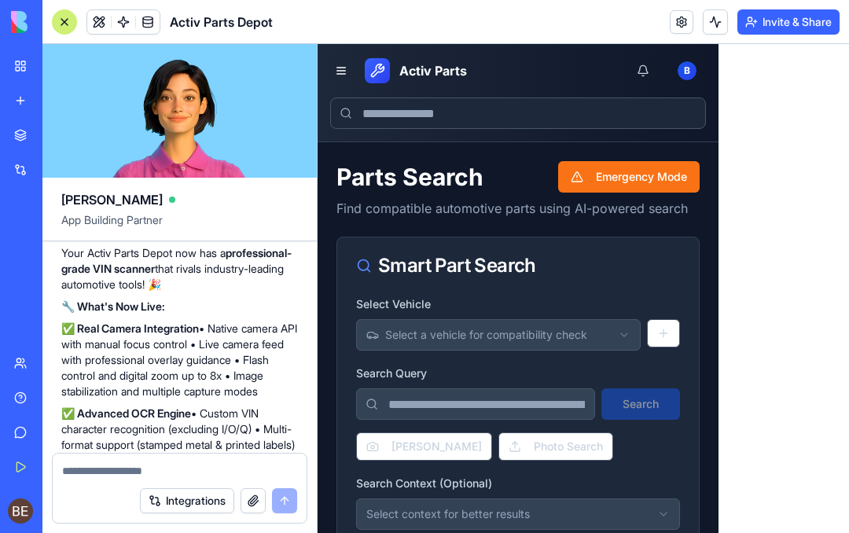
click at [541, 460] on button "Photo Search" at bounding box center [555, 446] width 115 height 28
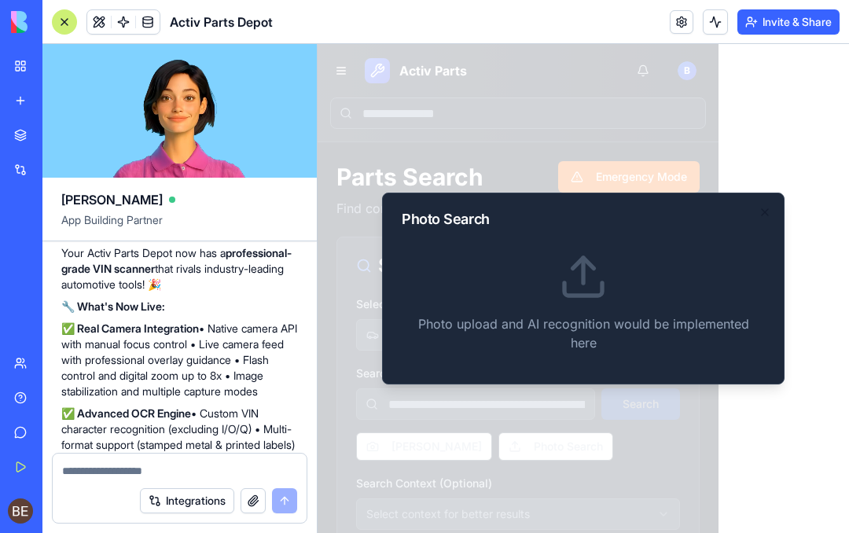
click at [770, 212] on icon "button" at bounding box center [765, 212] width 13 height 13
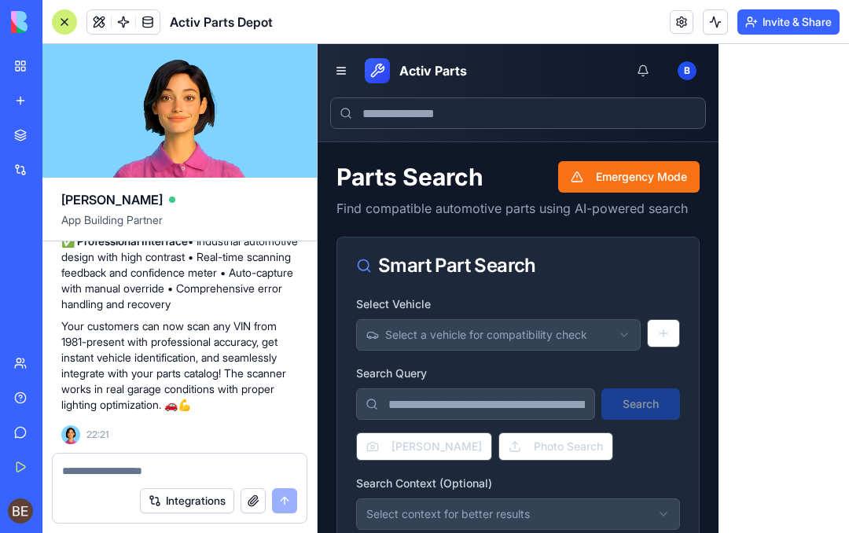
scroll to position [11015, 0]
click at [70, 21] on div at bounding box center [64, 21] width 25 height 25
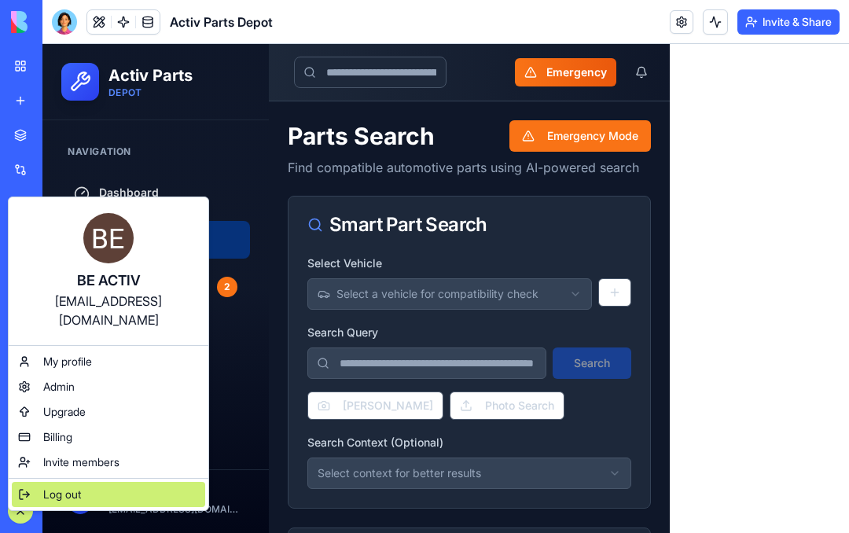
click at [94, 482] on div "Log out" at bounding box center [108, 494] width 193 height 25
